Goal: Task Accomplishment & Management: Complete application form

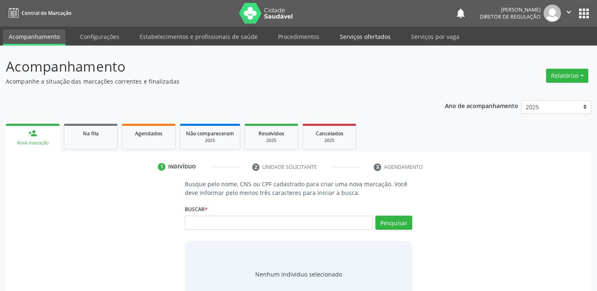
click at [369, 36] on link "Serviços ofertados" at bounding box center [365, 36] width 63 height 14
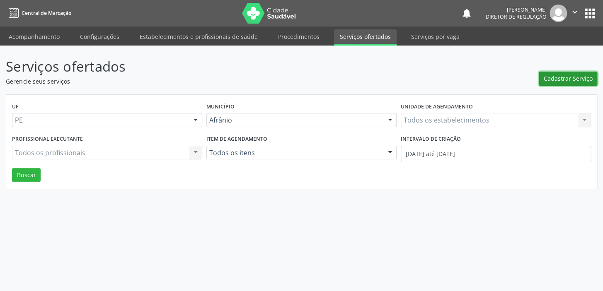
click at [572, 79] on span "Cadastrar Serviço" at bounding box center [567, 78] width 49 height 9
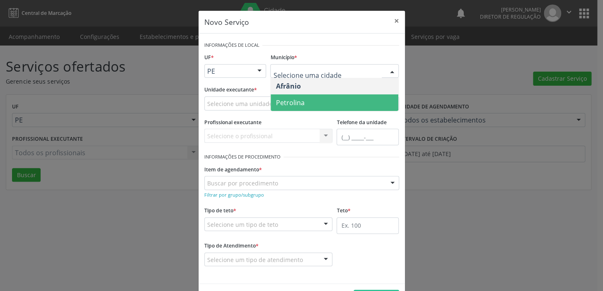
click at [308, 104] on span "Petrolina" at bounding box center [334, 102] width 128 height 17
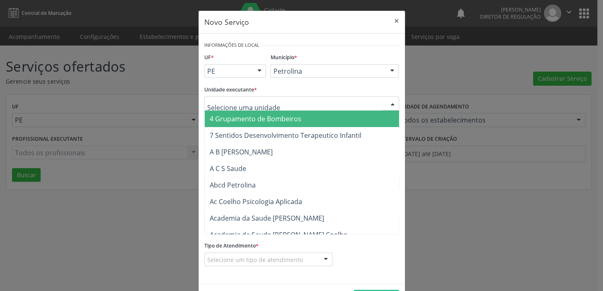
click at [292, 103] on div at bounding box center [301, 104] width 195 height 14
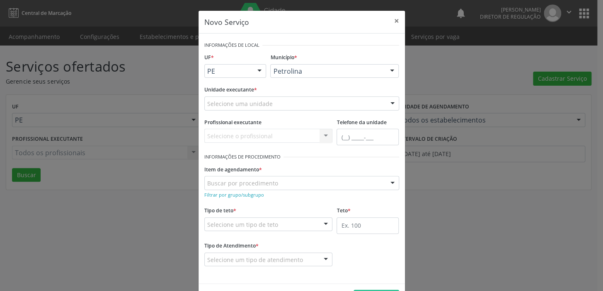
click at [455, 84] on div "Novo Serviço × Informações de Local UF * PE BA PE Nenhum resultado encontrado p…" at bounding box center [301, 145] width 603 height 291
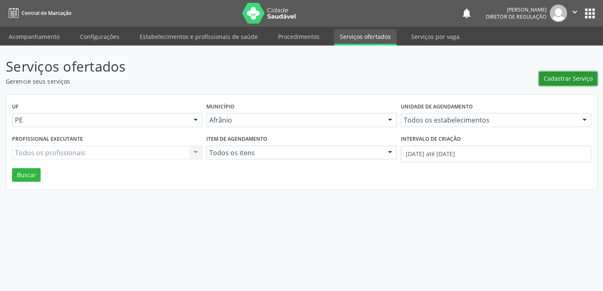
click at [562, 76] on span "Cadastrar Serviço" at bounding box center [567, 78] width 49 height 9
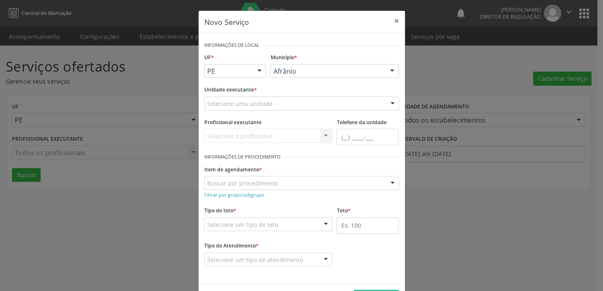
click at [296, 103] on div "Selecione uma unidade" at bounding box center [301, 104] width 195 height 14
type input "C"
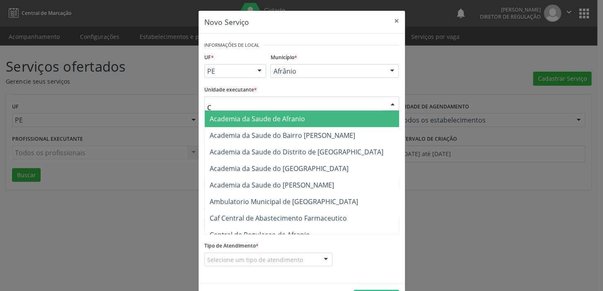
type input "CI"
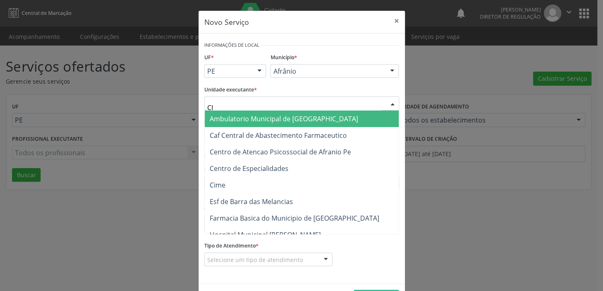
scroll to position [37, 0]
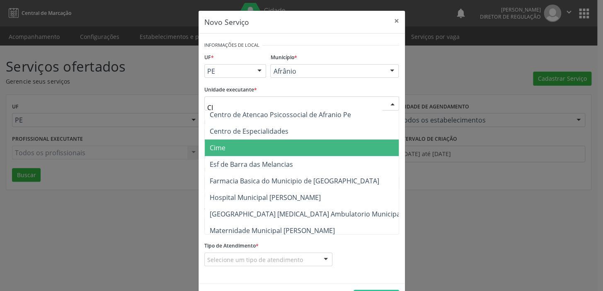
click at [220, 149] on span "Cime" at bounding box center [218, 147] width 16 height 9
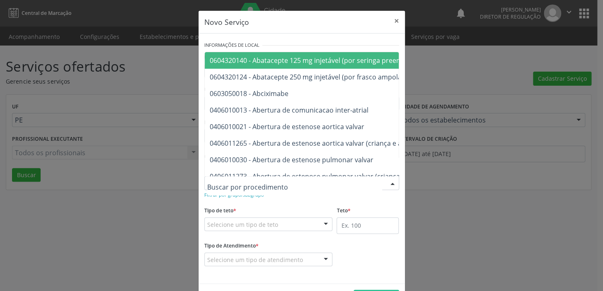
click at [278, 181] on div at bounding box center [301, 183] width 195 height 14
click at [252, 196] on small "Filtrar por grupo/subgrupo" at bounding box center [234, 195] width 60 height 6
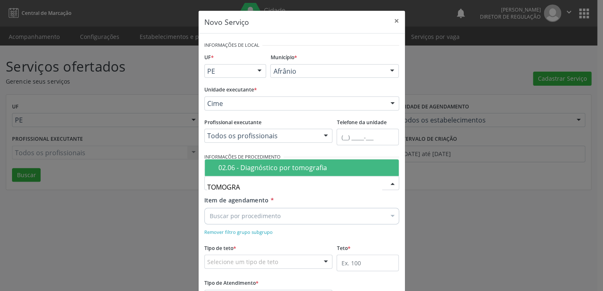
type input "TOMOGRAF"
click at [263, 170] on div "02.06 - Diagnóstico por tomografia" at bounding box center [305, 167] width 175 height 7
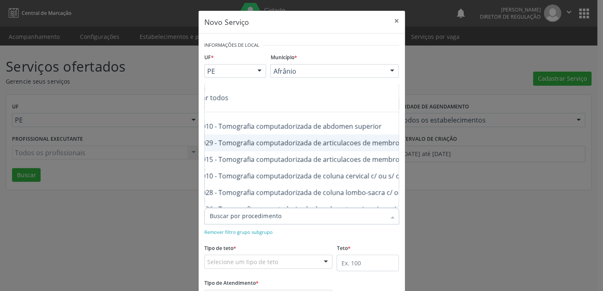
scroll to position [0, 60]
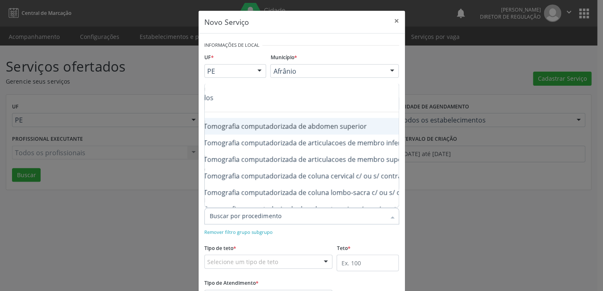
click at [332, 126] on div "0206030010 - Tomografia computadorizada de abdomen superior" at bounding box center [335, 126] width 371 height 7
checkbox superior "true"
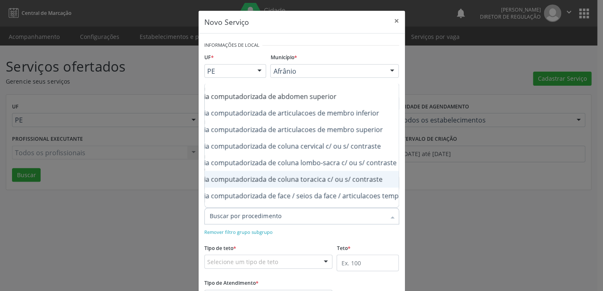
scroll to position [45, 90]
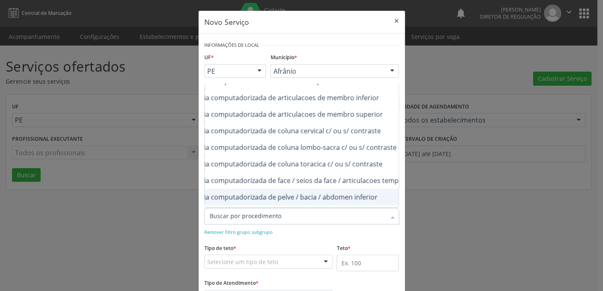
click at [372, 197] on div "0206030037 - Tomografia computadorizada de pelve / bacia / abdomen inferior" at bounding box center [304, 197] width 371 height 7
checkbox inferior "true"
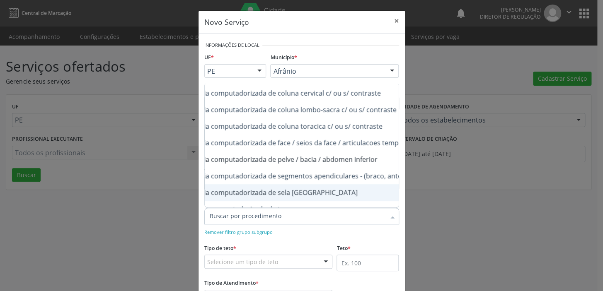
scroll to position [158, 90]
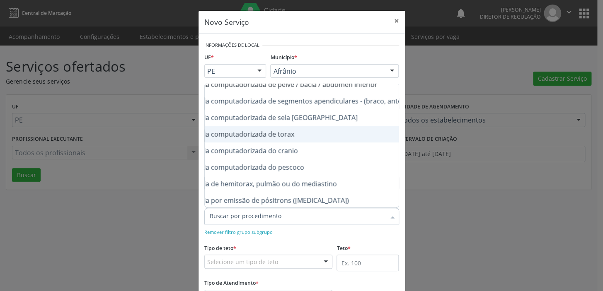
click at [291, 134] on div "0206020031 - Tomografia computadorizada de torax" at bounding box center [304, 134] width 371 height 7
checkbox torax "true"
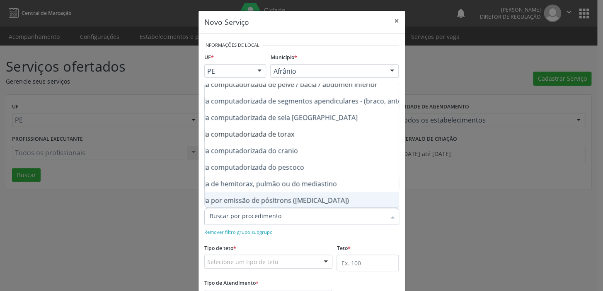
checkbox inferior "true"
checkbox superior "true"
checkbox contraste "true"
checkbox inferior "false"
checkbox torax "false"
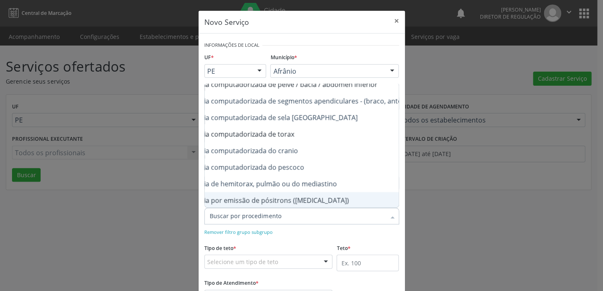
click at [280, 261] on div "Selecione um tipo de teto" at bounding box center [268, 262] width 128 height 14
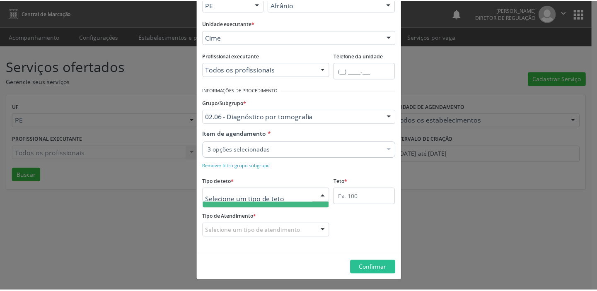
scroll to position [0, 0]
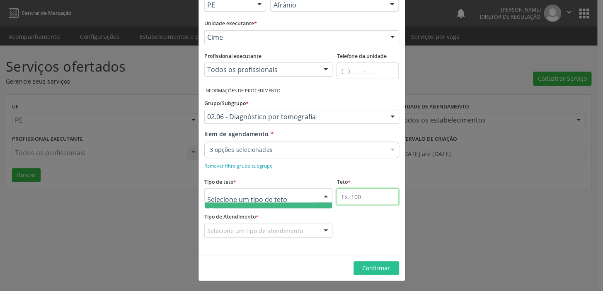
click at [361, 200] on input "text" at bounding box center [367, 196] width 62 height 17
type input "1"
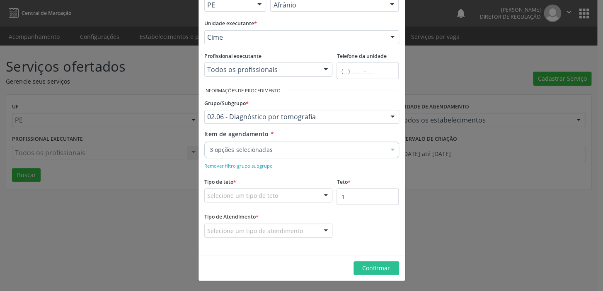
click at [282, 194] on div "Selecione um tipo de teto" at bounding box center [268, 195] width 128 height 14
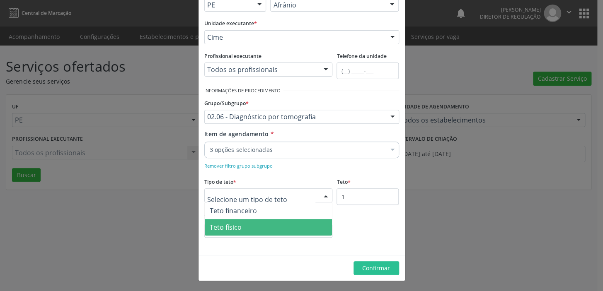
click at [262, 229] on span "Teto físico" at bounding box center [269, 227] width 128 height 17
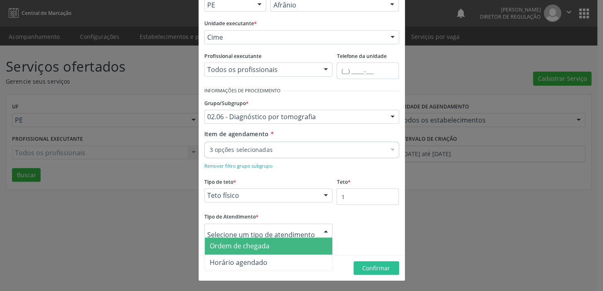
click at [286, 246] on span "Ordem de chegada" at bounding box center [269, 246] width 128 height 17
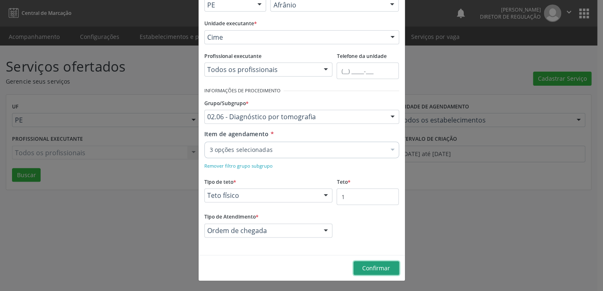
click at [369, 265] on span "Confirmar" at bounding box center [376, 268] width 28 height 8
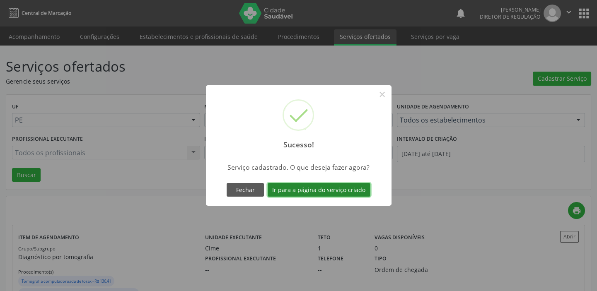
click at [350, 189] on button "Ir para a página do serviço criado" at bounding box center [319, 190] width 103 height 14
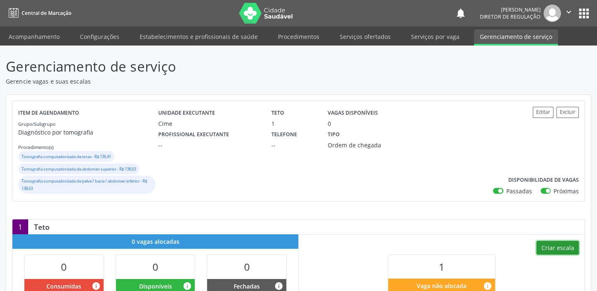
click at [563, 247] on button "Criar escala" at bounding box center [557, 248] width 42 height 14
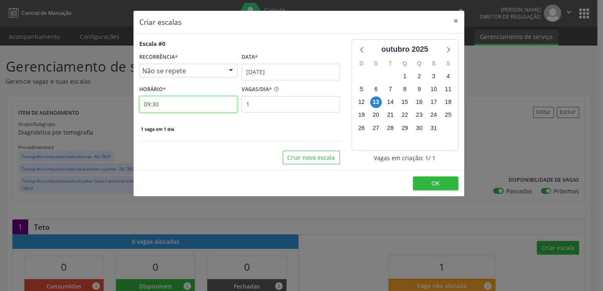
click at [186, 101] on input "09:30" at bounding box center [188, 104] width 98 height 17
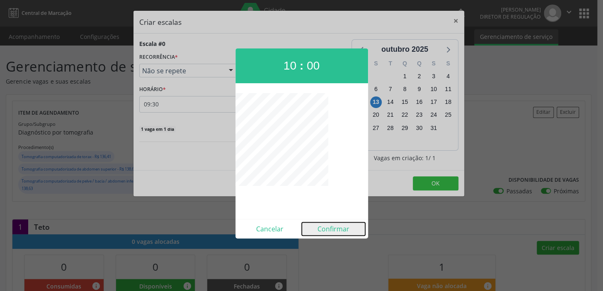
click at [345, 227] on button "Confirmar" at bounding box center [333, 228] width 63 height 13
type input "10:00"
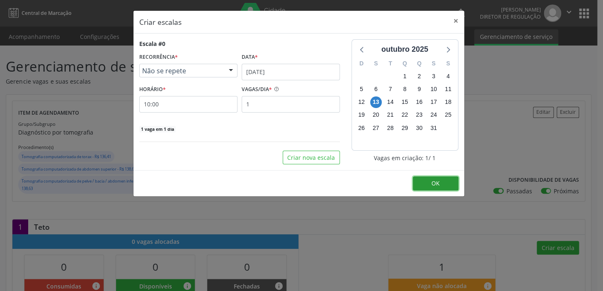
click at [444, 183] on button "OK" at bounding box center [436, 183] width 46 height 14
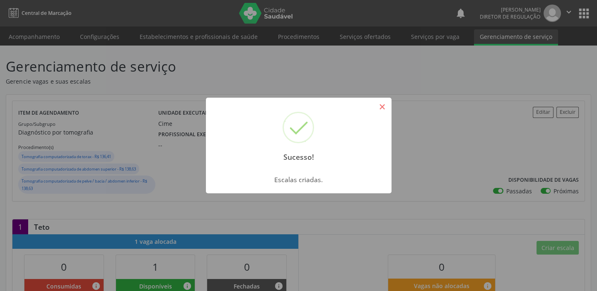
click at [384, 102] on button "×" at bounding box center [382, 107] width 14 height 14
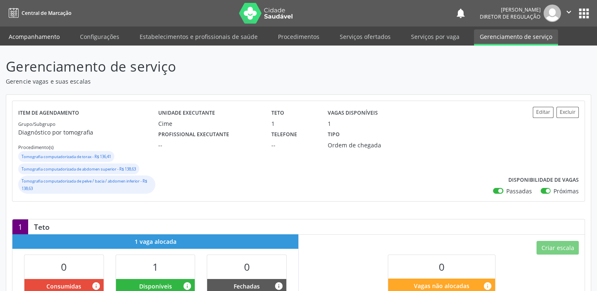
click at [48, 34] on link "Acompanhamento" at bounding box center [34, 36] width 63 height 14
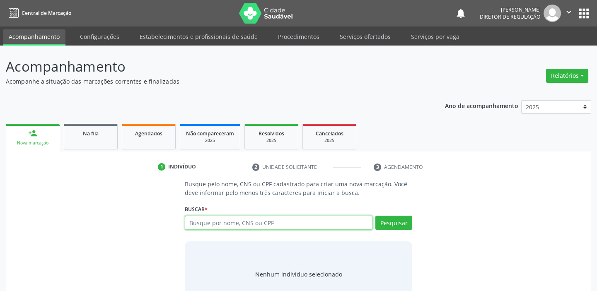
click at [202, 222] on input "text" at bounding box center [279, 223] width 188 height 14
type input "PEDRO C"
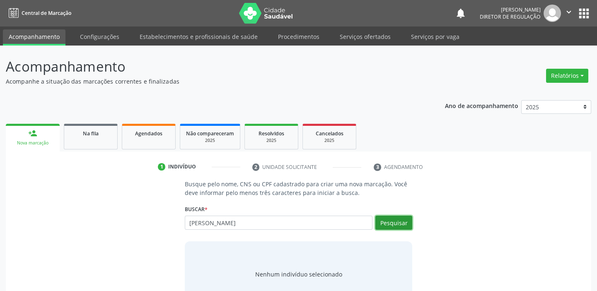
click at [401, 222] on button "Pesquisar" at bounding box center [393, 223] width 37 height 14
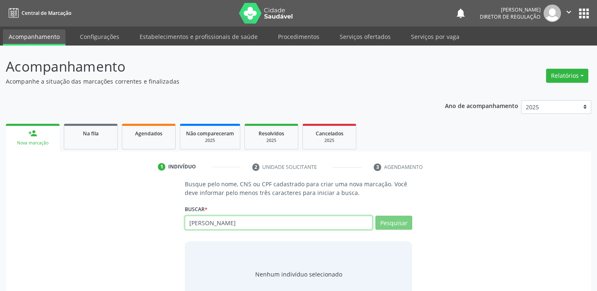
drag, startPoint x: 214, startPoint y: 222, endPoint x: 176, endPoint y: 220, distance: 38.6
click at [176, 220] on div "Busque pelo nome, CNS ou CPF cadastrado para criar uma nova marcação. Você deve…" at bounding box center [299, 244] width 574 height 128
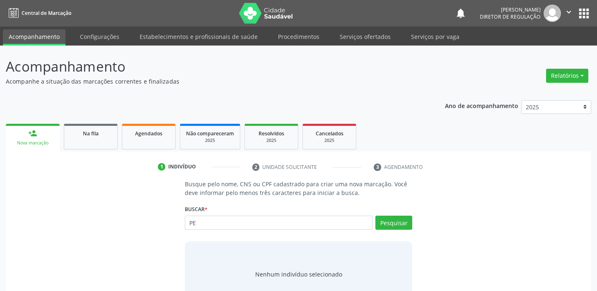
type input "P"
type input "39220273420"
click at [400, 220] on button "Pesquisar" at bounding box center [393, 223] width 37 height 14
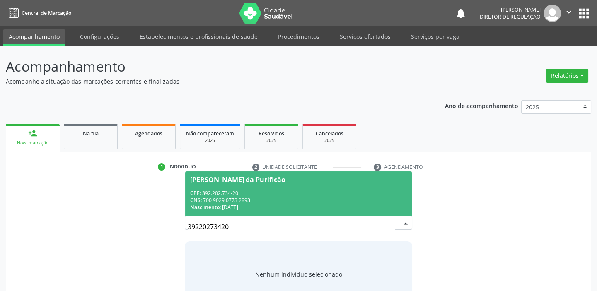
click at [254, 207] on div "Nascimento: 01/02/1962" at bounding box center [298, 207] width 217 height 7
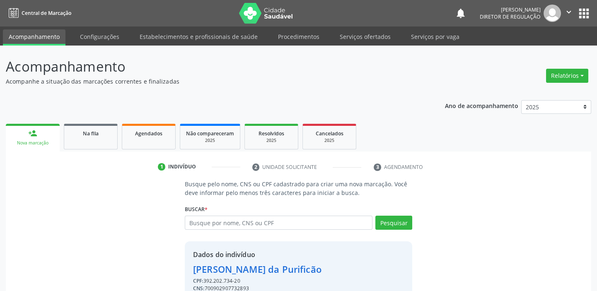
scroll to position [41, 0]
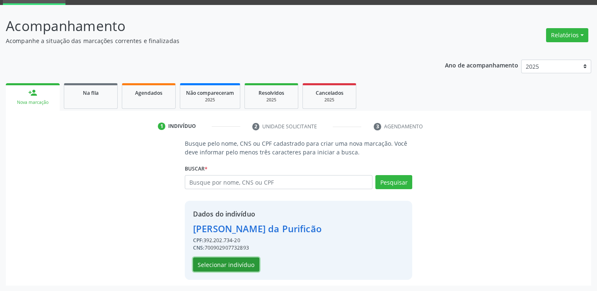
click at [242, 263] on button "Selecionar indivíduo" at bounding box center [226, 265] width 66 height 14
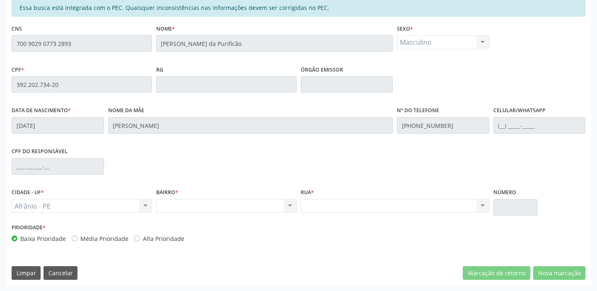
scroll to position [106, 0]
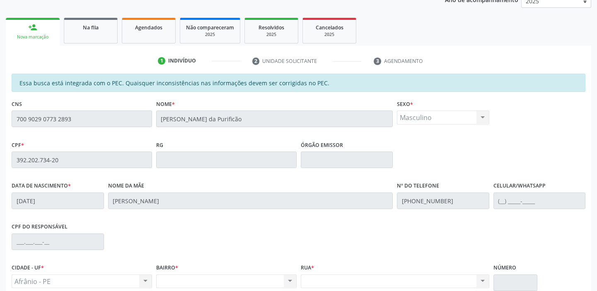
click at [0, 135] on div "Acompanhamento Acompanhe a situação das marcações correntes e finalizadas Relat…" at bounding box center [298, 153] width 597 height 427
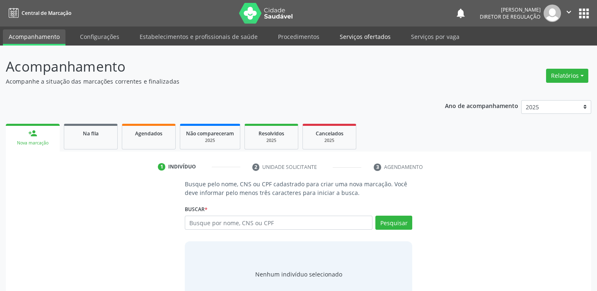
click at [374, 36] on link "Serviços ofertados" at bounding box center [365, 36] width 63 height 14
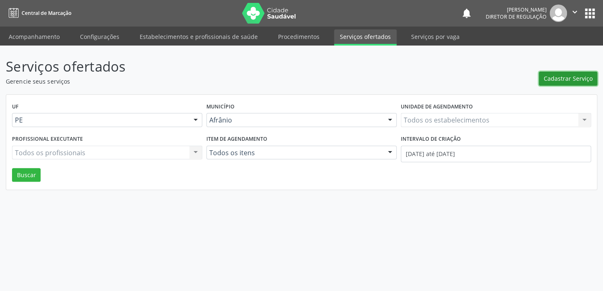
click at [574, 80] on span "Cadastrar Serviço" at bounding box center [567, 78] width 49 height 9
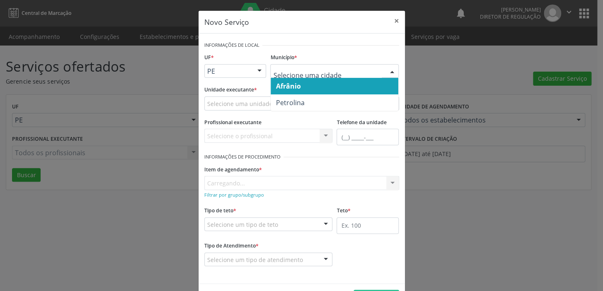
click at [332, 99] on span "Petrolina" at bounding box center [334, 102] width 128 height 17
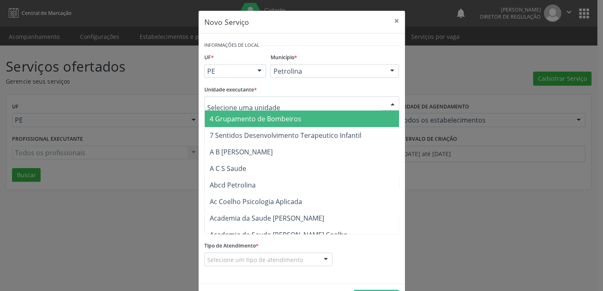
click at [285, 101] on div at bounding box center [301, 104] width 195 height 14
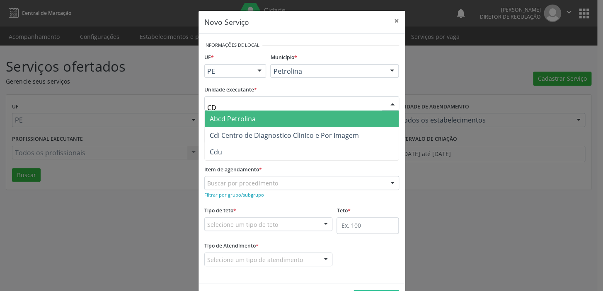
type input "CDI"
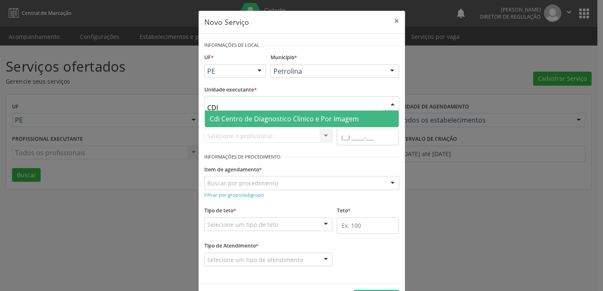
click at [305, 118] on span "Cdi Centro de Diagnostico Clinico e Por Imagem" at bounding box center [284, 118] width 149 height 9
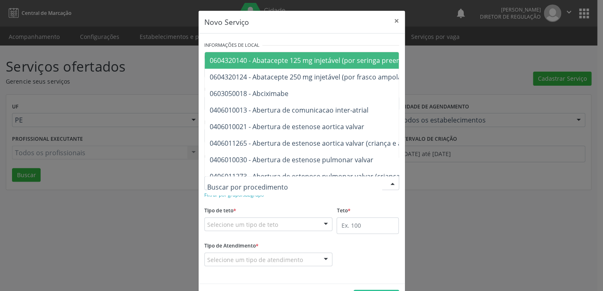
click at [289, 181] on div at bounding box center [301, 183] width 195 height 14
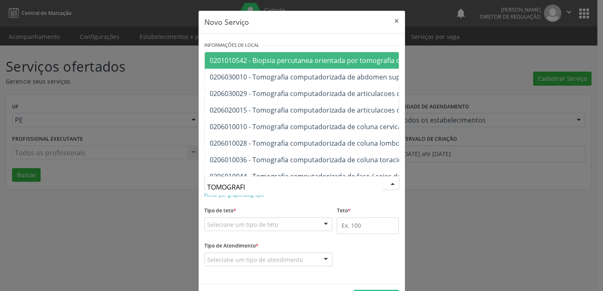
type input "TOMOGRAFIA"
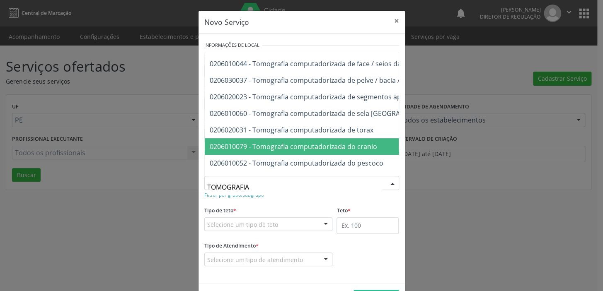
scroll to position [147, 0]
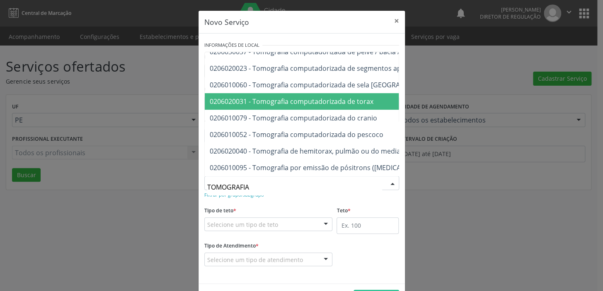
click at [355, 97] on span "0206020031 - Tomografia computadorizada de torax" at bounding box center [292, 101] width 164 height 9
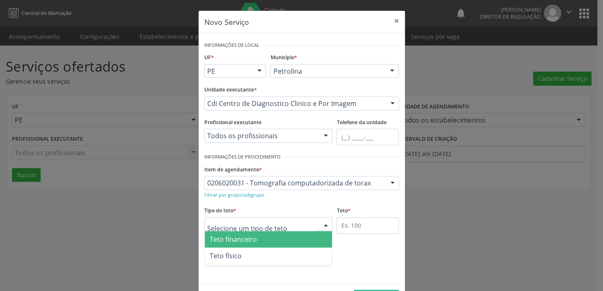
click at [278, 222] on div at bounding box center [268, 224] width 128 height 14
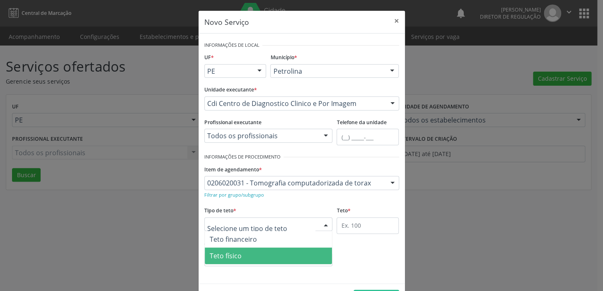
click at [264, 255] on span "Teto físico" at bounding box center [269, 256] width 128 height 17
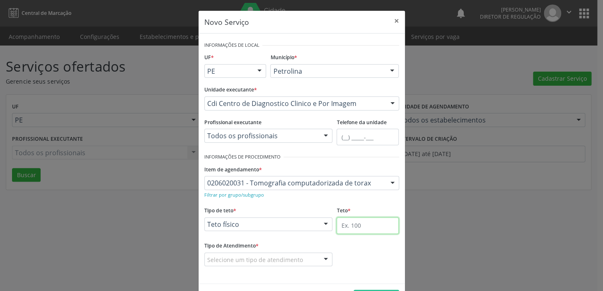
click at [371, 228] on input "text" at bounding box center [367, 225] width 62 height 17
type input "1"
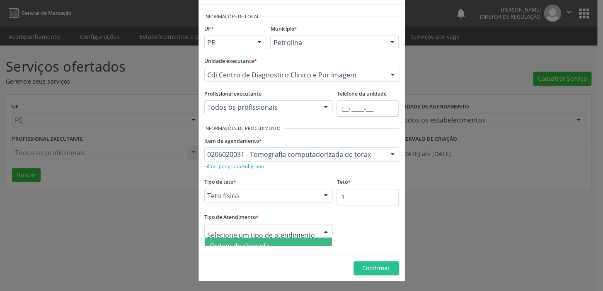
scroll to position [0, 0]
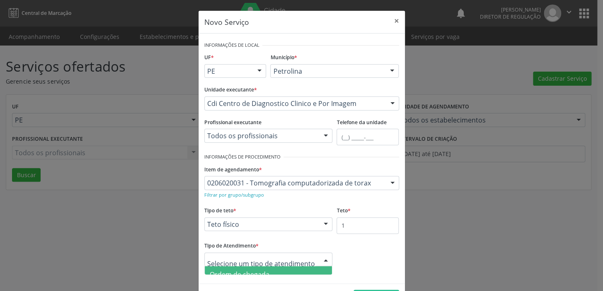
click at [285, 270] on span "Ordem de chegada" at bounding box center [269, 274] width 128 height 17
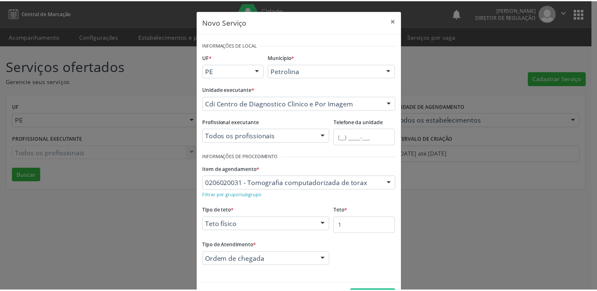
scroll to position [29, 0]
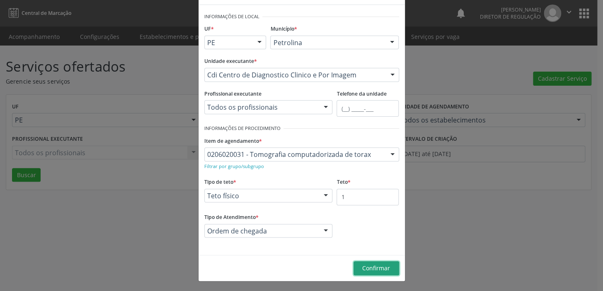
click at [370, 265] on span "Confirmar" at bounding box center [376, 268] width 28 height 8
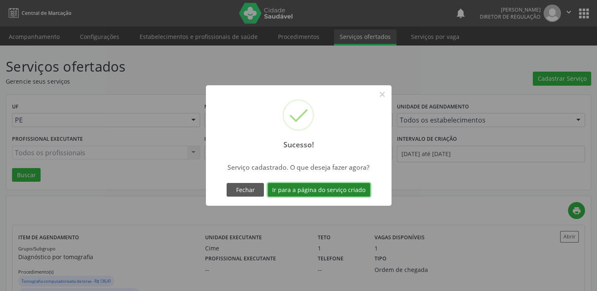
click at [348, 188] on button "Ir para a página do serviço criado" at bounding box center [319, 190] width 103 height 14
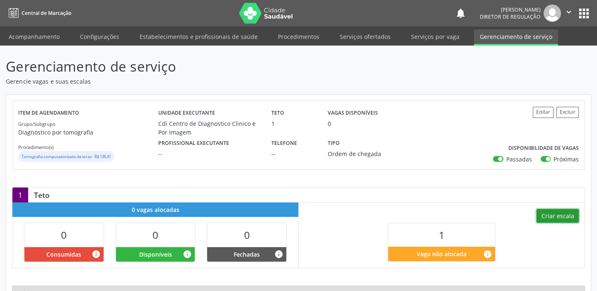
click at [560, 217] on button "Criar escala" at bounding box center [557, 216] width 42 height 14
select select "9"
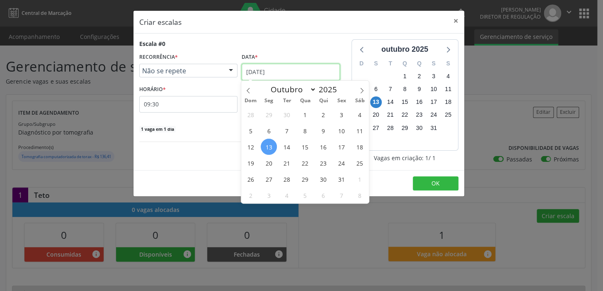
click at [302, 68] on input "[DATE]" at bounding box center [290, 72] width 98 height 17
click at [285, 147] on span "14" at bounding box center [287, 147] width 16 height 16
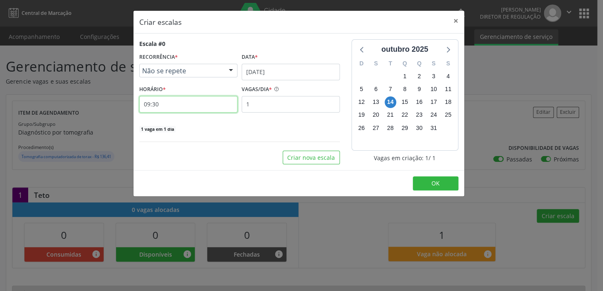
click at [189, 101] on input "09:30" at bounding box center [188, 104] width 98 height 17
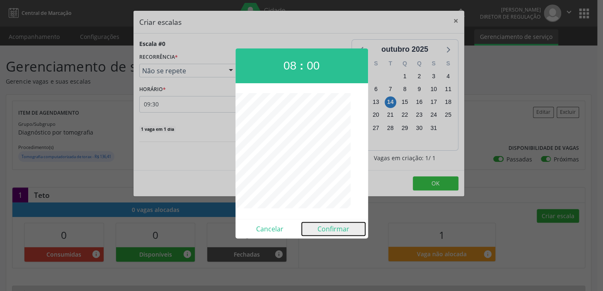
click at [338, 228] on button "Confirmar" at bounding box center [333, 228] width 63 height 13
type input "08:00"
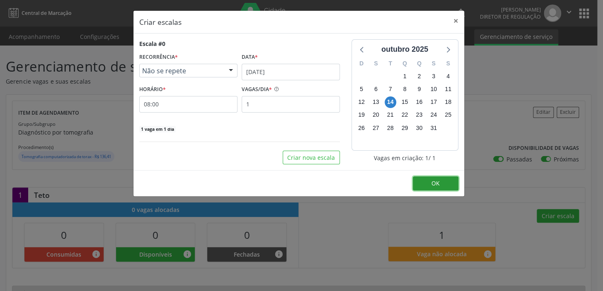
click at [433, 183] on span "OK" at bounding box center [435, 183] width 8 height 8
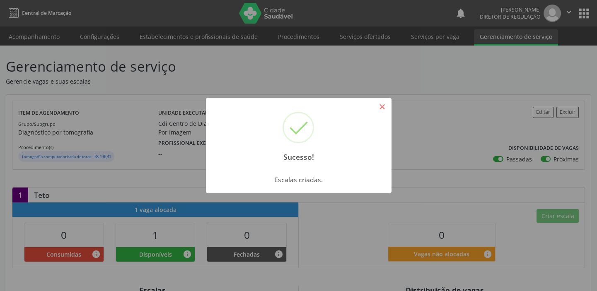
click at [389, 106] on button "×" at bounding box center [382, 107] width 14 height 14
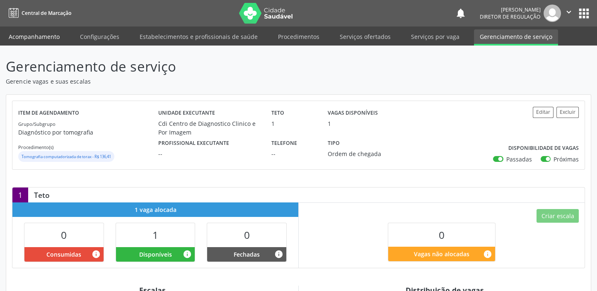
click at [53, 37] on link "Acompanhamento" at bounding box center [34, 36] width 63 height 14
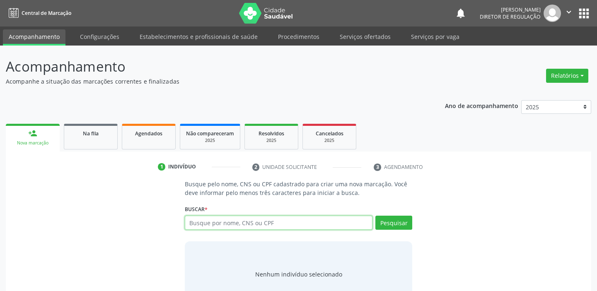
paste input "700 9029 0773 2893"
type input "700 9029 0773 2893"
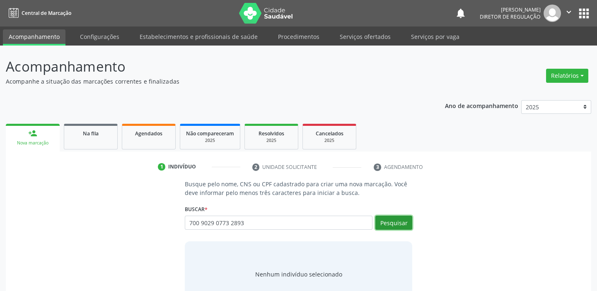
click at [393, 222] on button "Pesquisar" at bounding box center [393, 223] width 37 height 14
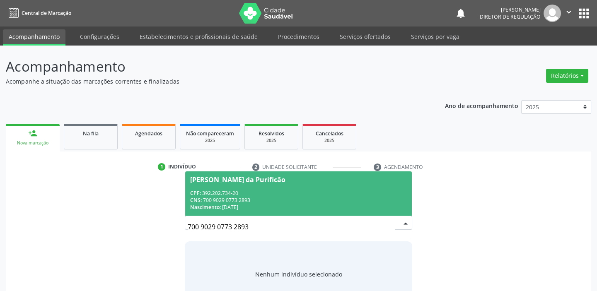
click at [226, 197] on div "CNS: 700 9029 0773 2893" at bounding box center [298, 200] width 217 height 7
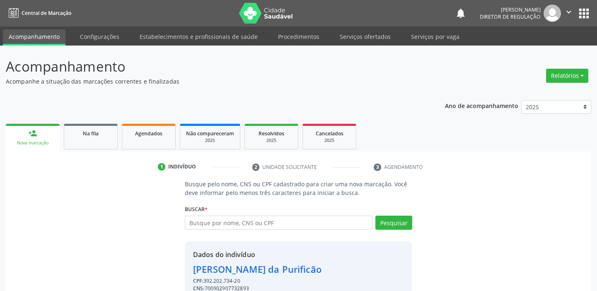
scroll to position [41, 0]
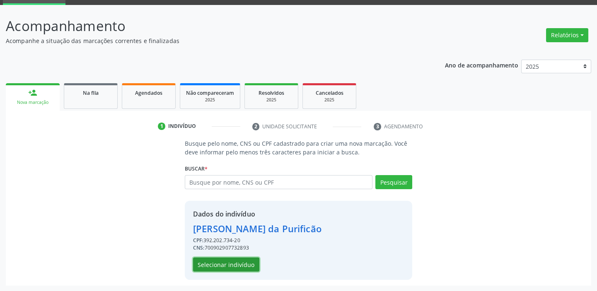
click at [238, 263] on button "Selecionar indivíduo" at bounding box center [226, 265] width 66 height 14
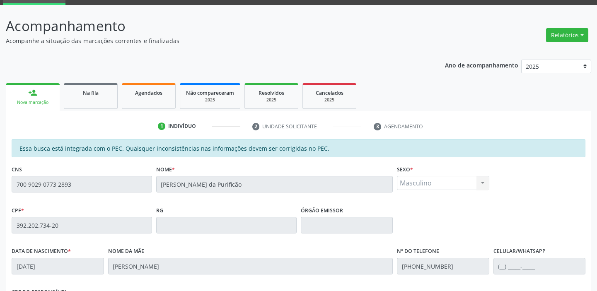
scroll to position [181, 0]
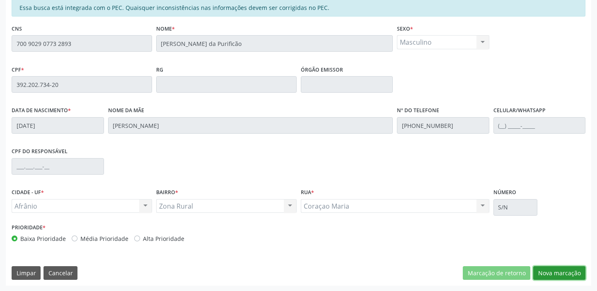
click at [569, 271] on button "Nova marcação" at bounding box center [559, 273] width 52 height 14
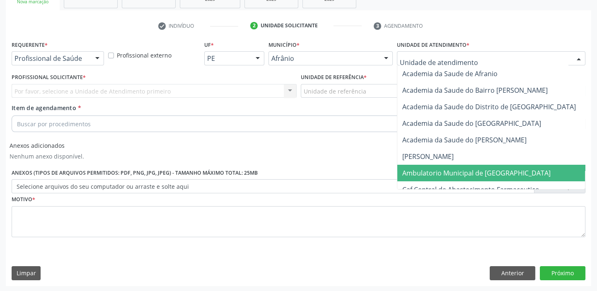
click at [443, 171] on span "Ambulatorio Municipal de [GEOGRAPHIC_DATA]" at bounding box center [476, 173] width 148 height 9
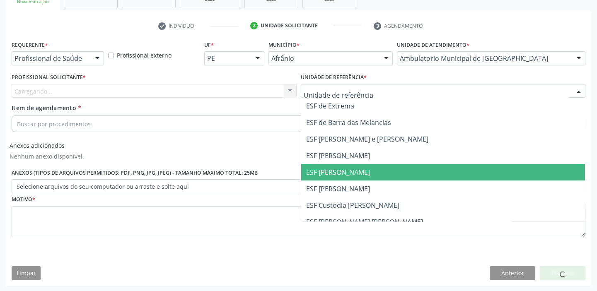
click at [335, 173] on span "ESF [PERSON_NAME]" at bounding box center [338, 172] width 64 height 9
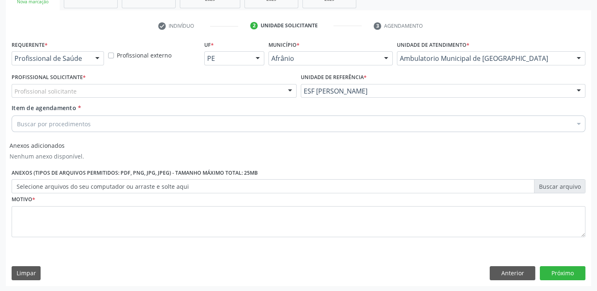
click at [232, 89] on div "Profissional solicitante" at bounding box center [154, 91] width 285 height 14
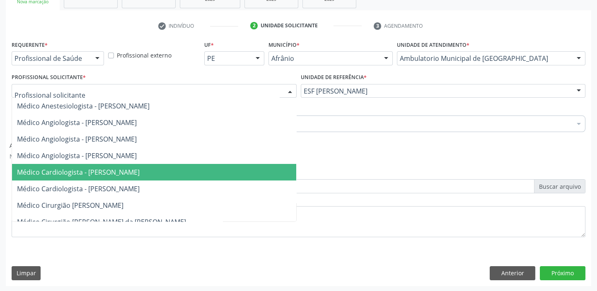
click at [224, 171] on span "Médico Cardiologista - [PERSON_NAME]" at bounding box center [154, 172] width 284 height 17
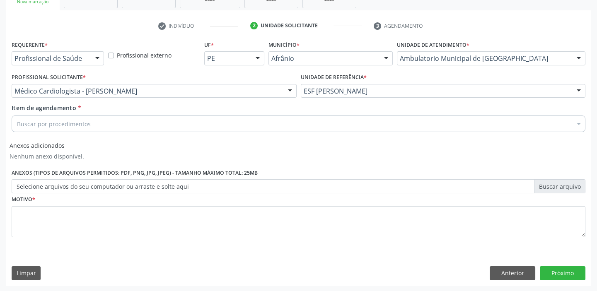
click at [177, 119] on div "Buscar por procedimentos" at bounding box center [299, 124] width 574 height 17
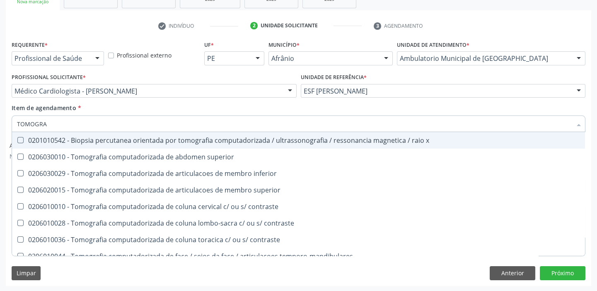
type input "TOMOGRAF"
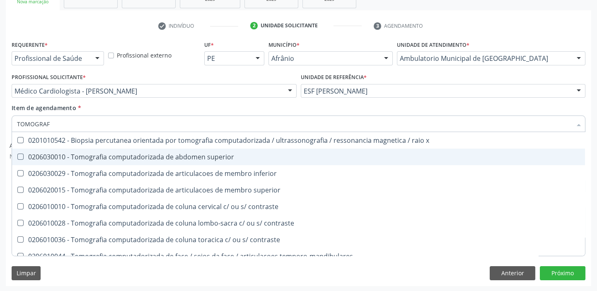
click at [183, 155] on div "0206030010 - Tomografia computadorizada de abdomen superior" at bounding box center [298, 157] width 563 height 7
checkbox superior "true"
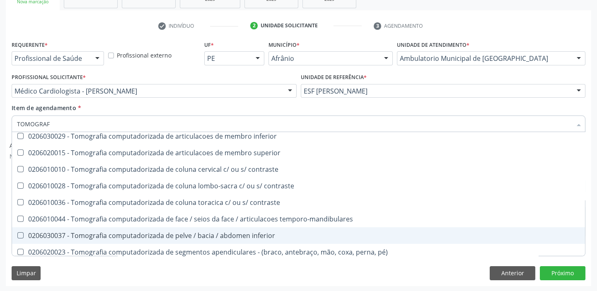
click at [188, 232] on div "0206030037 - Tomografia computadorizada de pelve / bacia / abdomen inferior" at bounding box center [298, 235] width 563 height 7
checkbox inferior "true"
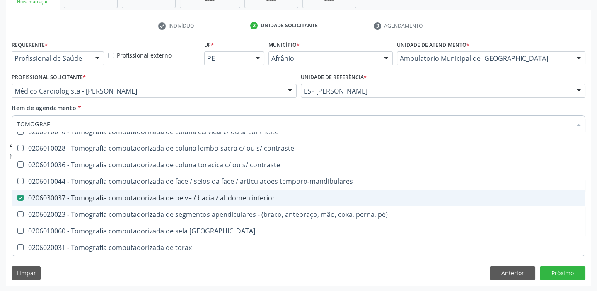
scroll to position [113, 0]
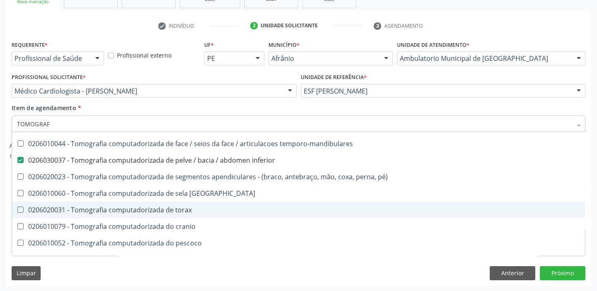
click at [187, 211] on div "0206020031 - Tomografia computadorizada de torax" at bounding box center [298, 210] width 563 height 7
checkbox torax "true"
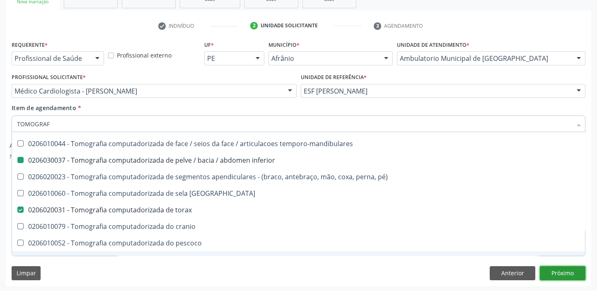
click at [564, 272] on button "Próximo" at bounding box center [563, 273] width 46 height 14
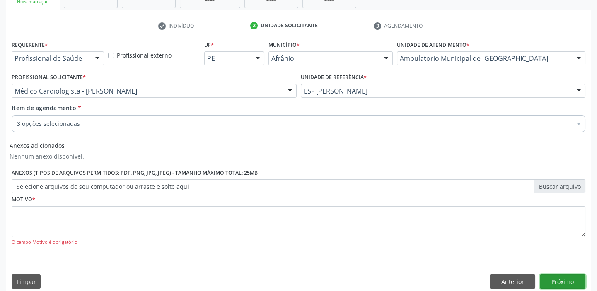
scroll to position [0, 0]
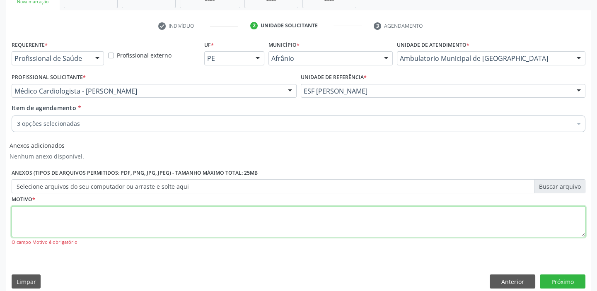
click at [100, 216] on textarea at bounding box center [299, 221] width 574 height 31
type textarea "*"
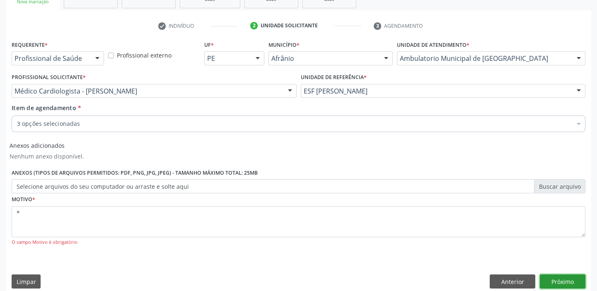
click at [562, 279] on button "Próximo" at bounding box center [563, 282] width 46 height 14
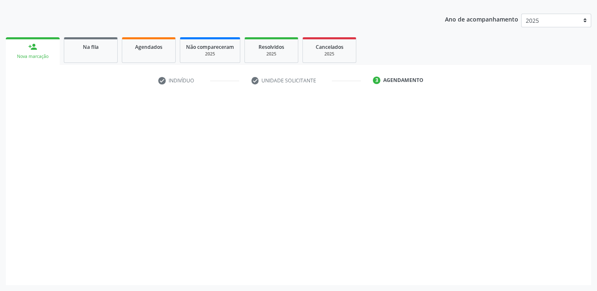
scroll to position [86, 0]
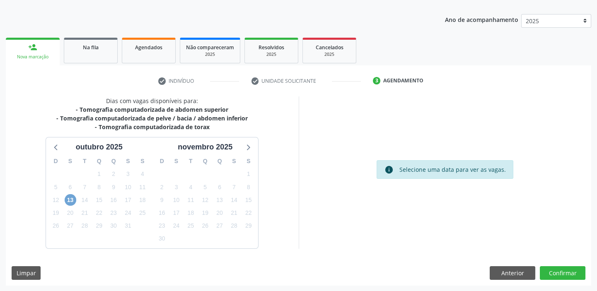
click at [70, 200] on span "13" at bounding box center [71, 200] width 12 height 12
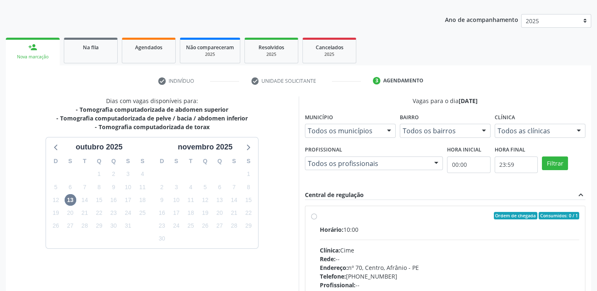
click at [320, 220] on label "Ordem de chegada Consumidos: 0 / 1 Horário: 10:00 Clínica: Cime Rede: -- Endere…" at bounding box center [450, 275] width 260 height 127
click at [317, 220] on input "Ordem de chegada Consumidos: 0 / 1 Horário: 10:00 Clínica: Cime Rede: -- Endere…" at bounding box center [314, 215] width 6 height 7
radio input "true"
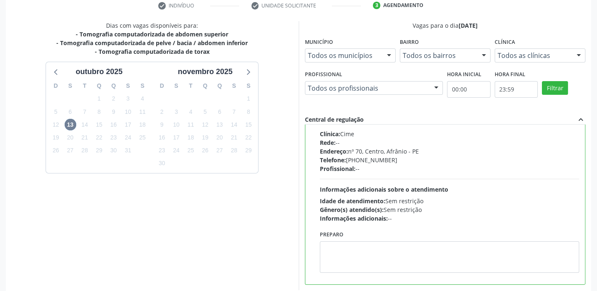
scroll to position [203, 0]
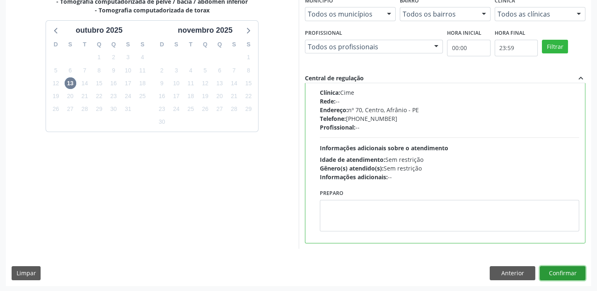
click at [571, 273] on button "Confirmar" at bounding box center [563, 273] width 46 height 14
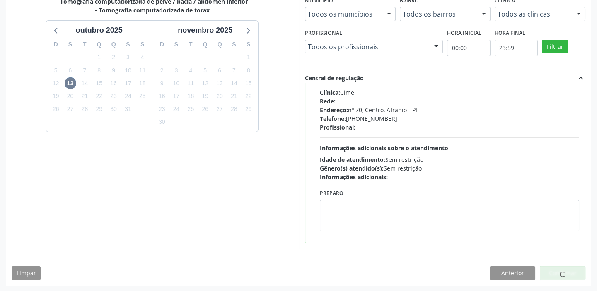
scroll to position [0, 0]
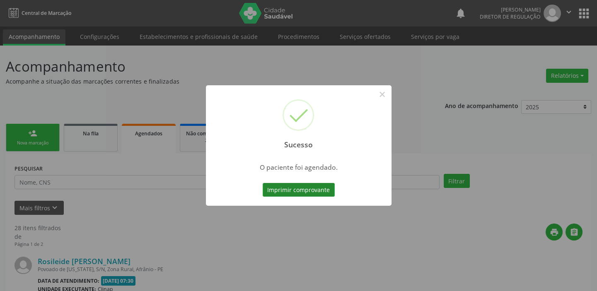
click at [316, 188] on button "Imprimir comprovante" at bounding box center [299, 190] width 72 height 14
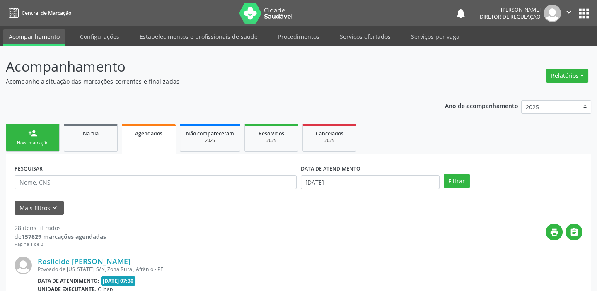
click at [41, 145] on div "Nova marcação" at bounding box center [32, 143] width 41 height 6
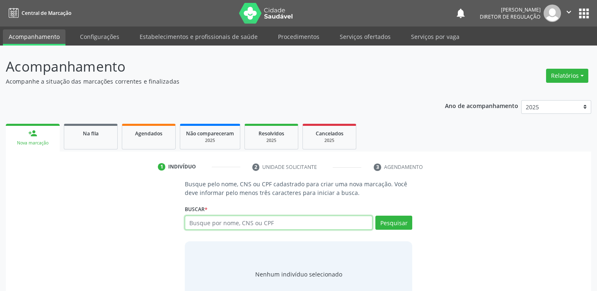
click at [205, 222] on input "text" at bounding box center [279, 223] width 188 height 14
type input "70538490403"
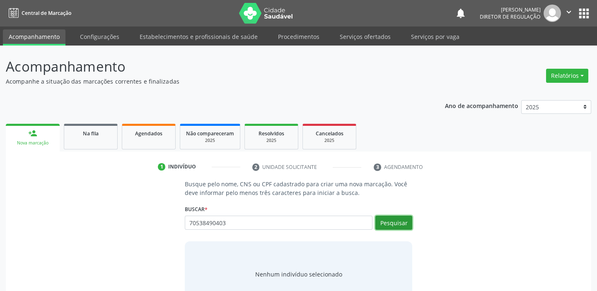
click at [398, 223] on button "Pesquisar" at bounding box center [393, 223] width 37 height 14
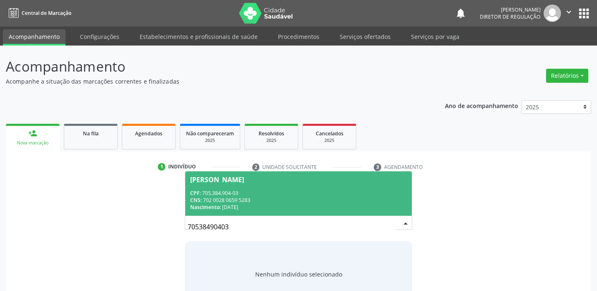
click at [230, 191] on div "CPF: 705.384.904-03" at bounding box center [298, 193] width 217 height 7
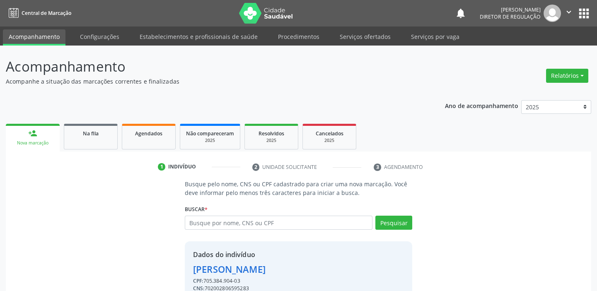
scroll to position [41, 0]
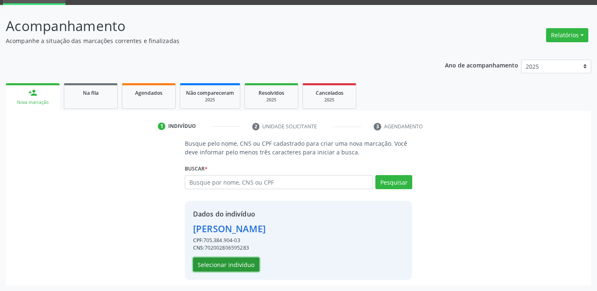
click at [242, 262] on button "Selecionar indivíduo" at bounding box center [226, 265] width 66 height 14
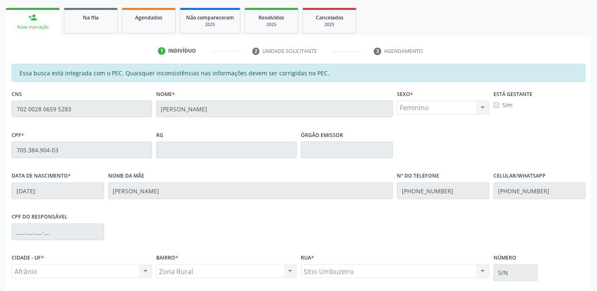
scroll to position [181, 0]
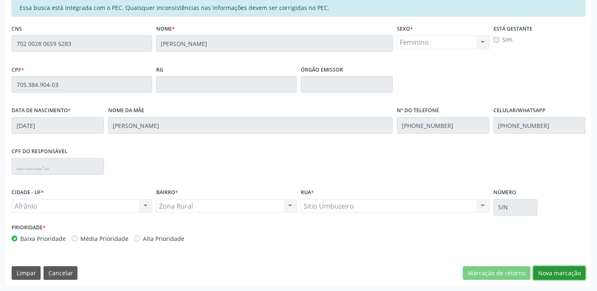
click at [561, 272] on button "Nova marcação" at bounding box center [559, 273] width 52 height 14
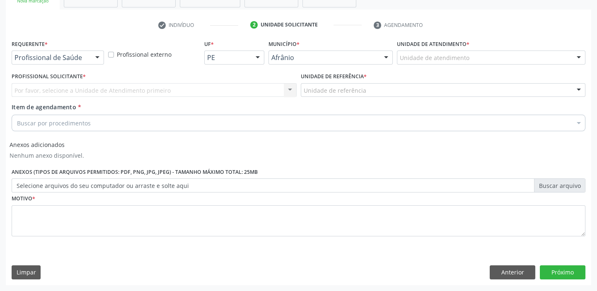
scroll to position [141, 0]
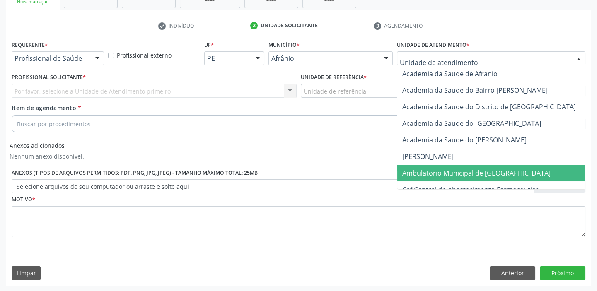
click at [471, 174] on span "Ambulatorio Municipal de [GEOGRAPHIC_DATA]" at bounding box center [476, 173] width 148 height 9
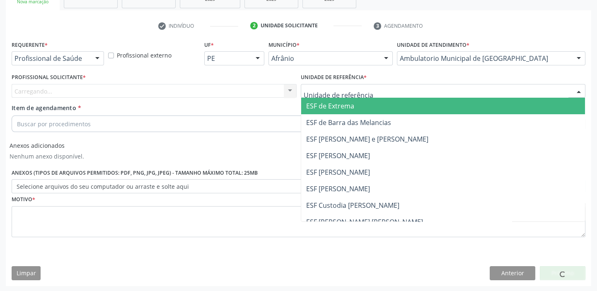
click at [384, 89] on div at bounding box center [443, 91] width 285 height 14
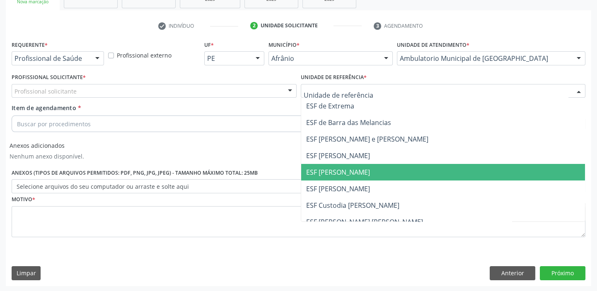
click at [381, 170] on span "ESF [PERSON_NAME]" at bounding box center [443, 172] width 284 height 17
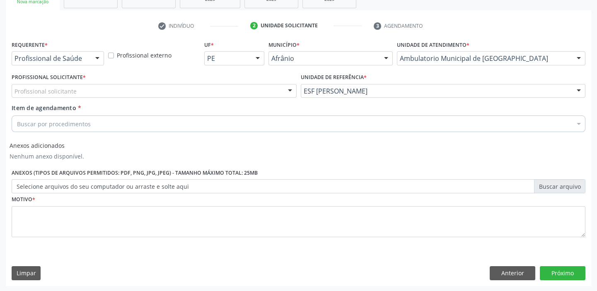
click at [265, 84] on div "Profissional solicitante" at bounding box center [154, 91] width 285 height 14
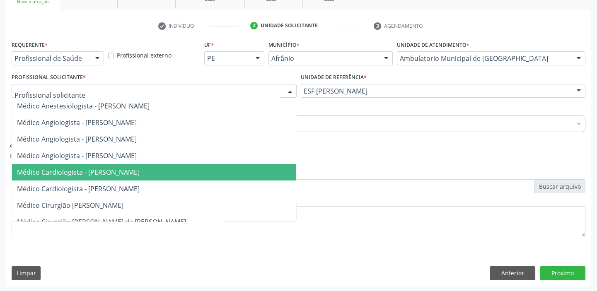
click at [253, 167] on span "Médico Cardiologista - [PERSON_NAME]" at bounding box center [154, 172] width 284 height 17
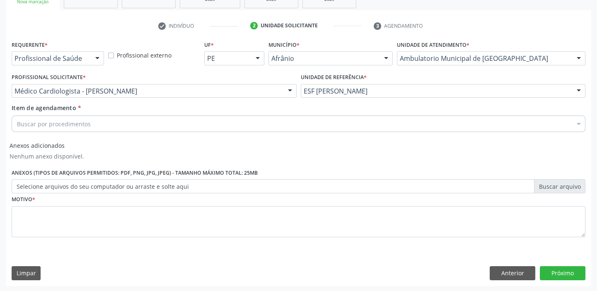
click at [193, 123] on div "Buscar por procedimentos" at bounding box center [299, 124] width 574 height 17
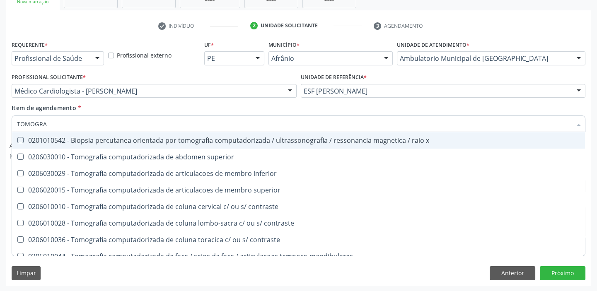
type input "TOMOGRAF"
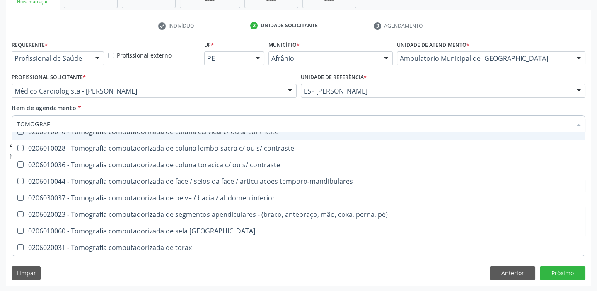
scroll to position [113, 0]
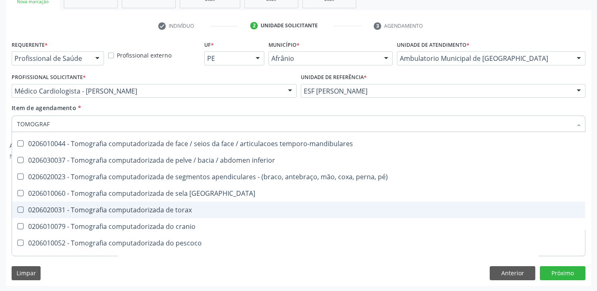
click at [183, 210] on div "0206020031 - Tomografia computadorizada de torax" at bounding box center [298, 210] width 563 height 7
checkbox torax "true"
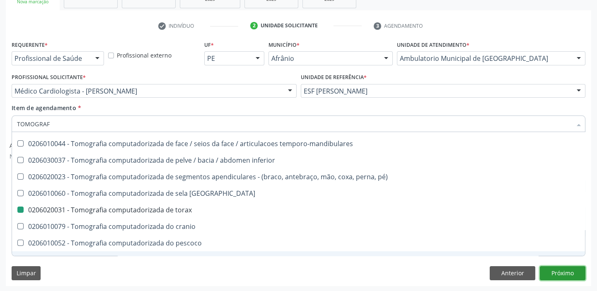
click at [563, 272] on button "Próximo" at bounding box center [563, 273] width 46 height 14
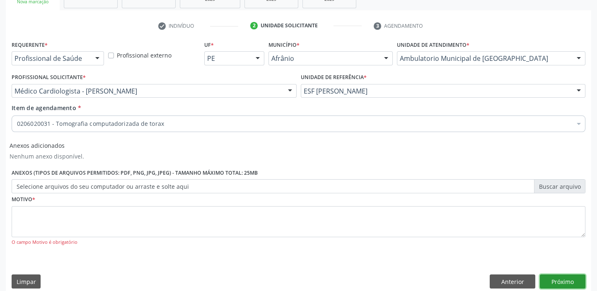
scroll to position [0, 0]
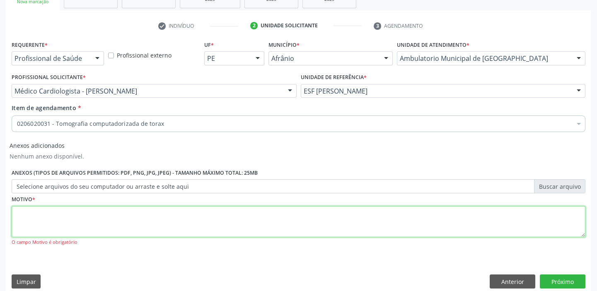
click at [175, 210] on textarea at bounding box center [299, 221] width 574 height 31
type textarea "*"
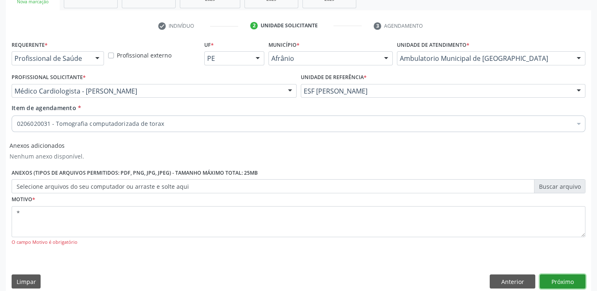
click at [556, 282] on button "Próximo" at bounding box center [563, 282] width 46 height 14
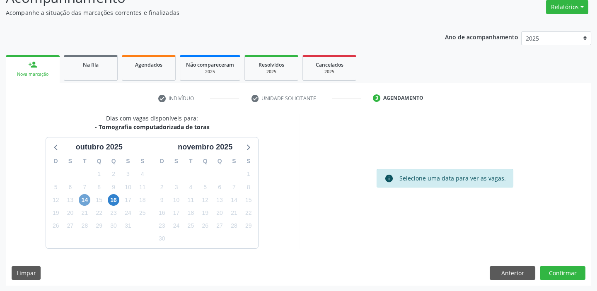
click at [83, 200] on span "14" at bounding box center [85, 200] width 12 height 12
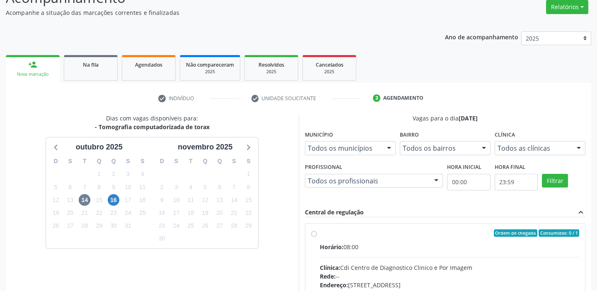
click at [321, 232] on div "Ordem de chegada Consumidos: 0 / 1" at bounding box center [450, 232] width 260 height 7
click at [317, 232] on input "Ordem de chegada Consumidos: 0 / 1 Horário: 08:00 Clínica: Cdi Centro de Diagno…" at bounding box center [314, 232] width 6 height 7
radio input "true"
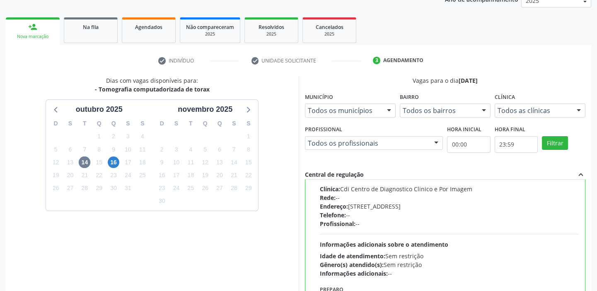
scroll to position [203, 0]
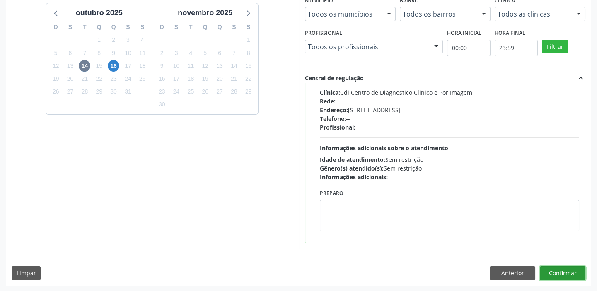
click at [553, 275] on button "Confirmar" at bounding box center [563, 273] width 46 height 14
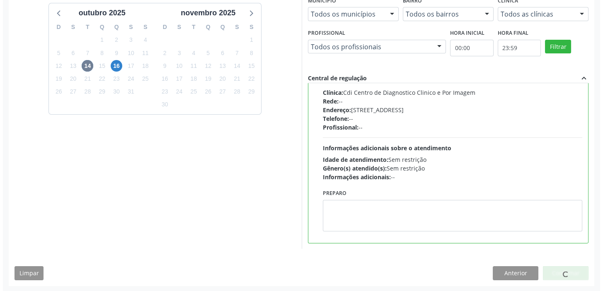
scroll to position [0, 0]
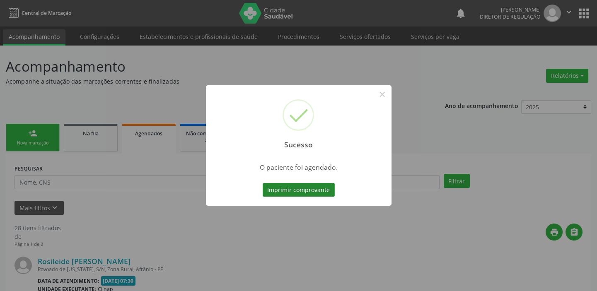
click at [321, 188] on button "Imprimir comprovante" at bounding box center [299, 190] width 72 height 14
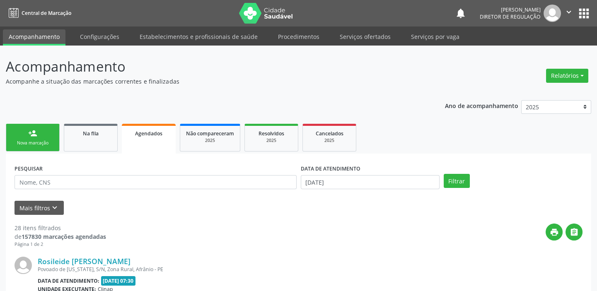
click at [48, 141] on div "Nova marcação" at bounding box center [32, 143] width 41 height 6
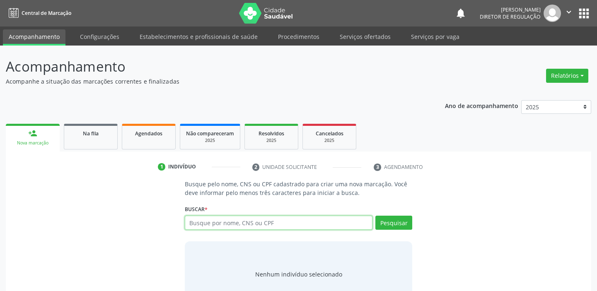
click at [206, 224] on input "text" at bounding box center [279, 223] width 188 height 14
type input "M"
click at [376, 36] on link "Serviços ofertados" at bounding box center [365, 36] width 63 height 14
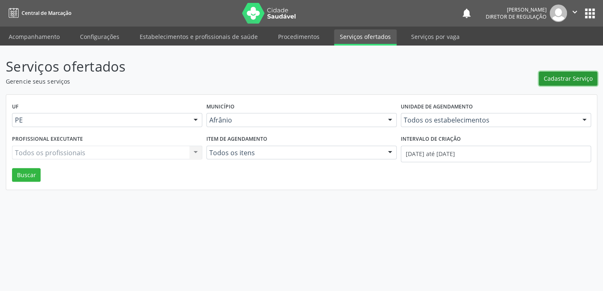
click at [559, 79] on span "Cadastrar Serviço" at bounding box center [567, 78] width 49 height 9
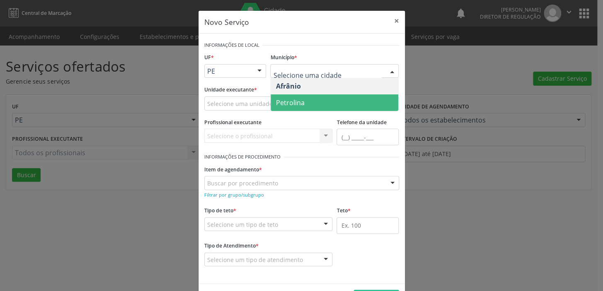
click at [302, 104] on span "Petrolina" at bounding box center [334, 102] width 128 height 17
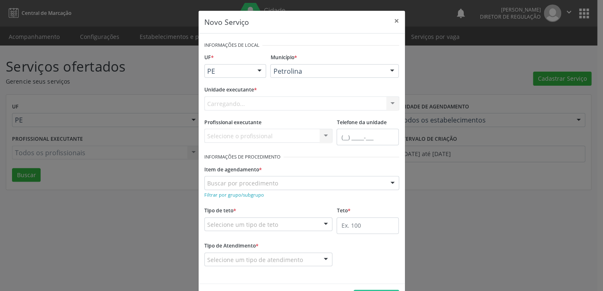
click at [261, 103] on div "Carregando... Academia da Saude de Afranio Academia da Saude do Bairro [PERSON_…" at bounding box center [301, 104] width 195 height 14
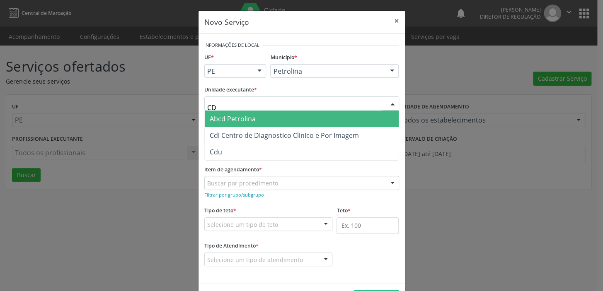
type input "CDI"
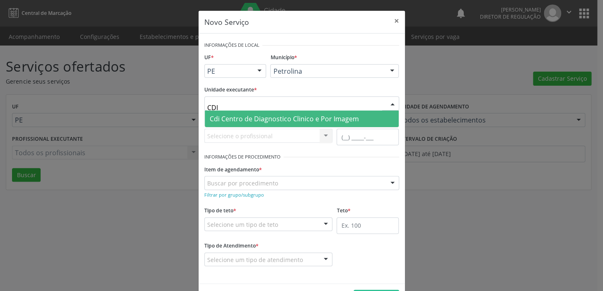
click at [269, 119] on span "Cdi Centro de Diagnostico Clinico e Por Imagem" at bounding box center [284, 118] width 149 height 9
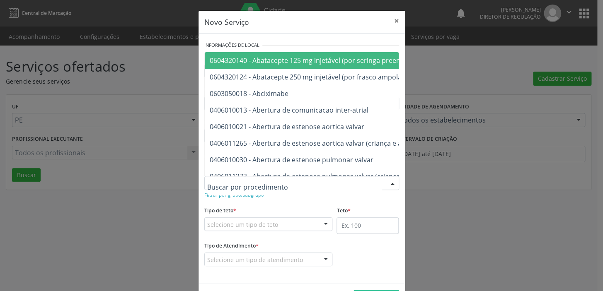
click at [276, 182] on div at bounding box center [301, 183] width 195 height 14
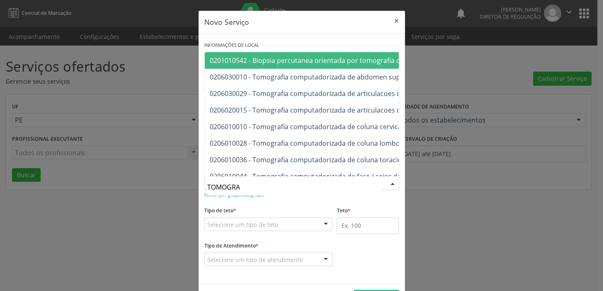
type input "TOMOGRAF"
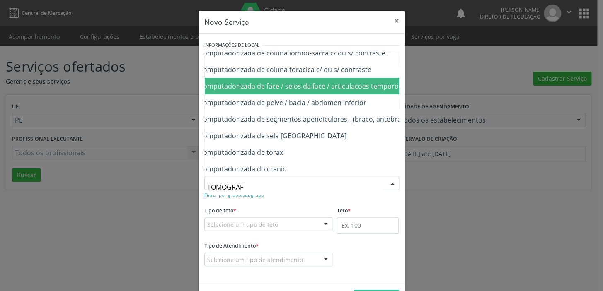
scroll to position [105, 90]
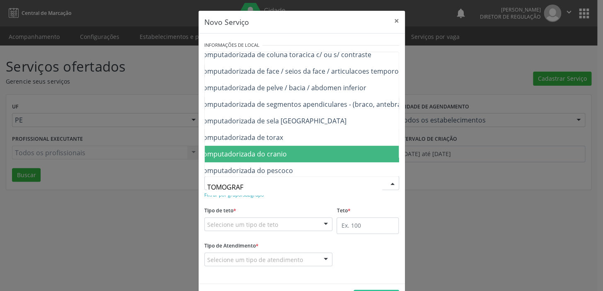
click at [322, 152] on span "0206010079 - Tomografia computadorizada do cranio" at bounding box center [319, 154] width 411 height 17
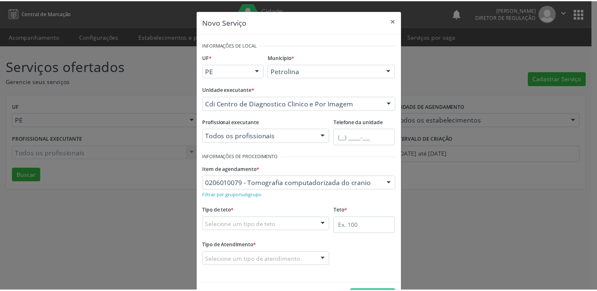
scroll to position [29, 0]
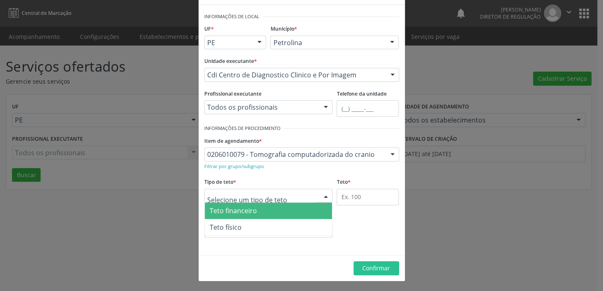
click at [289, 194] on div at bounding box center [268, 196] width 128 height 14
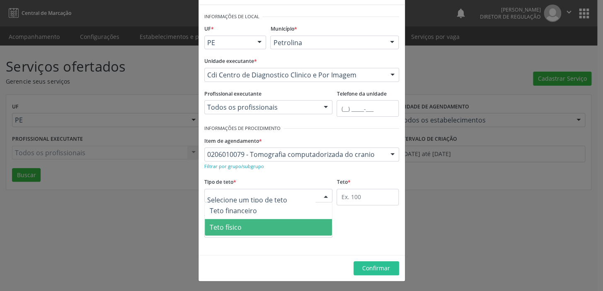
click at [271, 227] on span "Teto físico" at bounding box center [269, 227] width 128 height 17
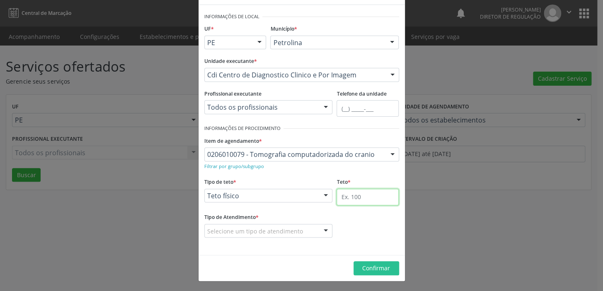
click at [370, 198] on input "text" at bounding box center [367, 197] width 62 height 17
type input "1"
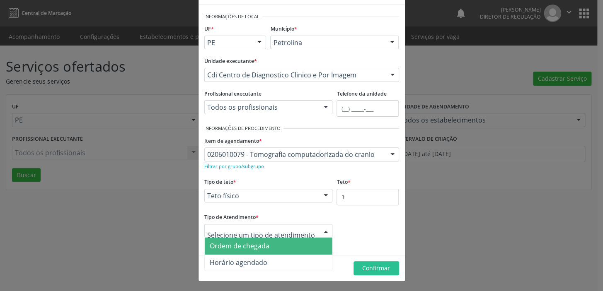
click at [280, 247] on span "Ordem de chegada" at bounding box center [269, 246] width 128 height 17
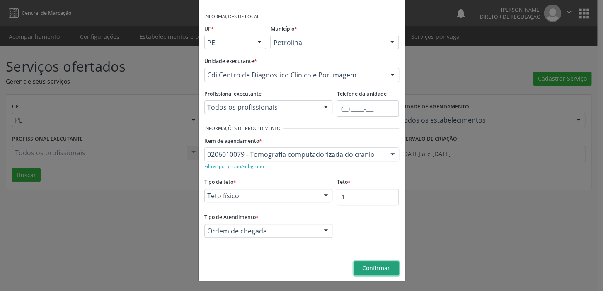
click at [377, 265] on span "Confirmar" at bounding box center [376, 268] width 28 height 8
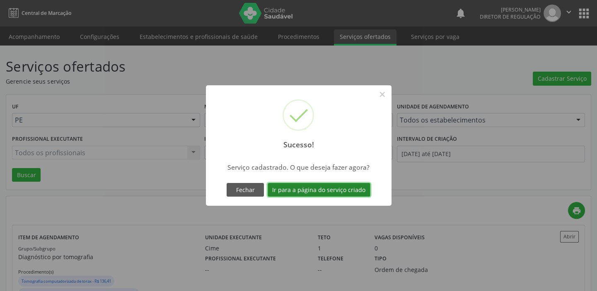
click at [352, 190] on button "Ir para a página do serviço criado" at bounding box center [319, 190] width 103 height 14
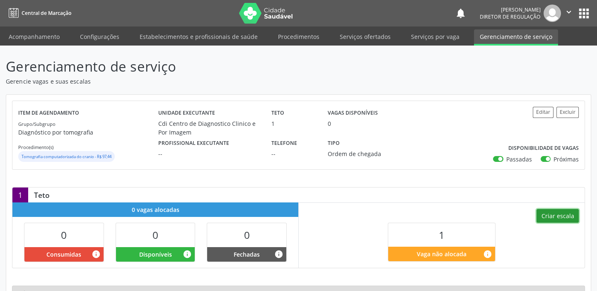
click at [563, 216] on button "Criar escala" at bounding box center [557, 216] width 42 height 14
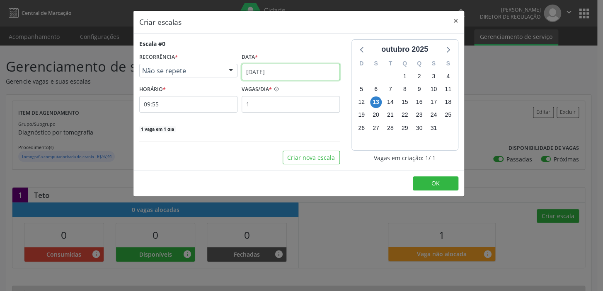
click at [306, 70] on input "[DATE]" at bounding box center [290, 72] width 98 height 17
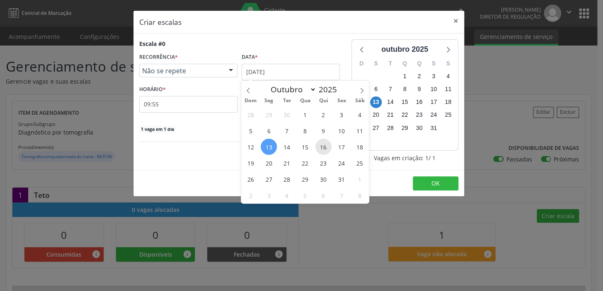
click at [326, 147] on span "16" at bounding box center [323, 147] width 16 height 16
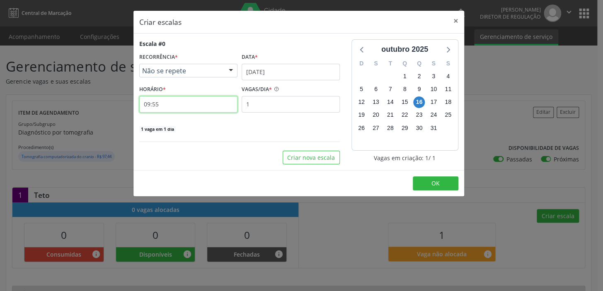
click at [200, 103] on input "09:55" at bounding box center [188, 104] width 98 height 17
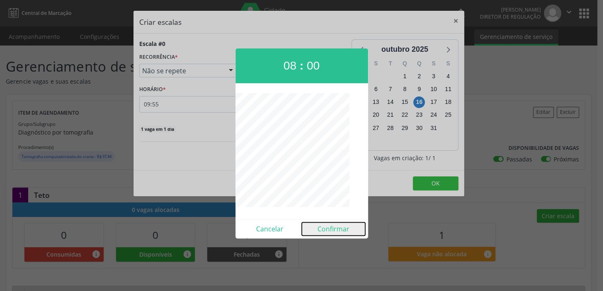
click at [335, 229] on button "Confirmar" at bounding box center [333, 228] width 63 height 13
type input "08:00"
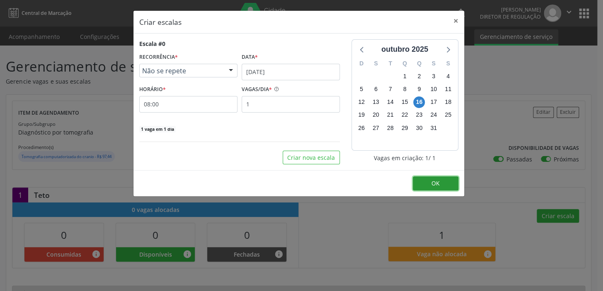
click at [437, 183] on span "OK" at bounding box center [435, 183] width 8 height 8
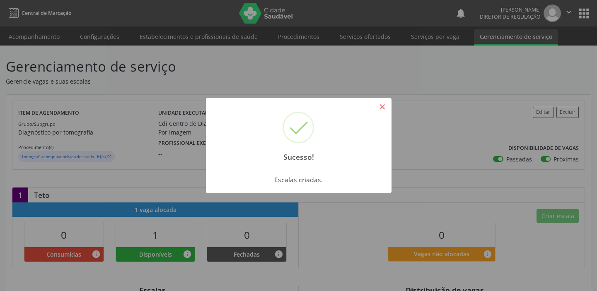
click at [383, 106] on button "×" at bounding box center [382, 107] width 14 height 14
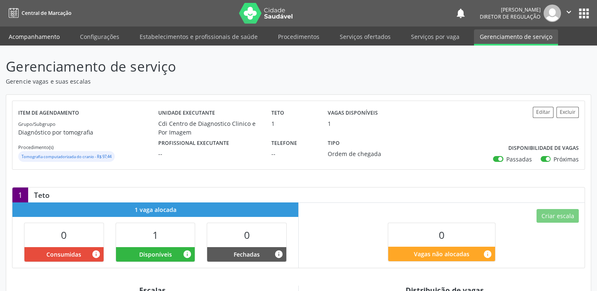
click at [44, 37] on link "Acompanhamento" at bounding box center [34, 36] width 63 height 14
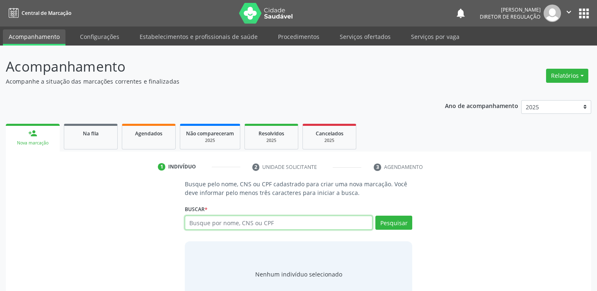
click at [273, 222] on input "text" at bounding box center [279, 223] width 188 height 14
click at [239, 223] on input "text" at bounding box center [279, 223] width 188 height 14
click at [219, 224] on input "text" at bounding box center [279, 223] width 188 height 14
paste input "087.208.224-56"
type input "087.208.224-56"
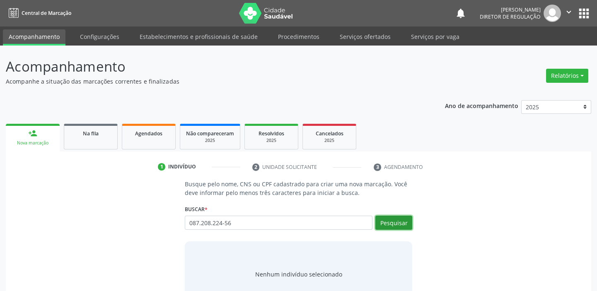
click at [389, 222] on button "Pesquisar" at bounding box center [393, 223] width 37 height 14
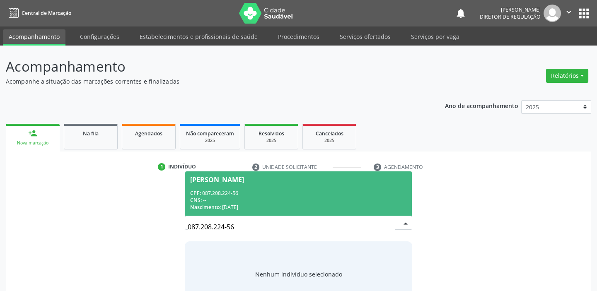
click at [229, 205] on div "Nascimento: [DATE]" at bounding box center [298, 207] width 217 height 7
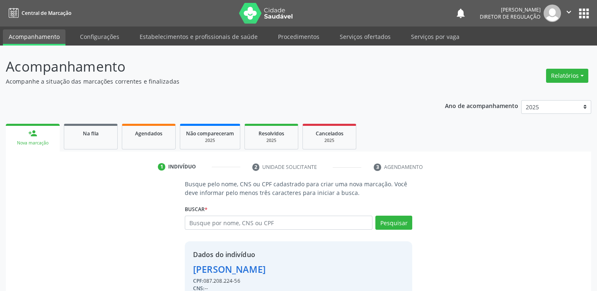
scroll to position [41, 0]
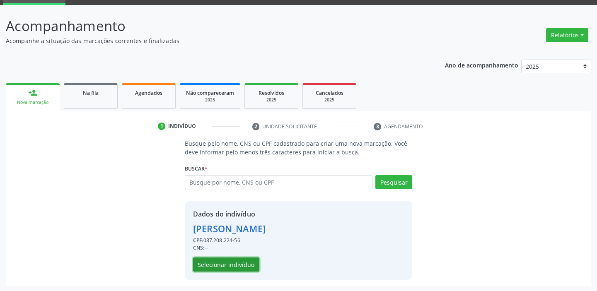
click at [244, 265] on button "Selecionar indivíduo" at bounding box center [226, 265] width 66 height 14
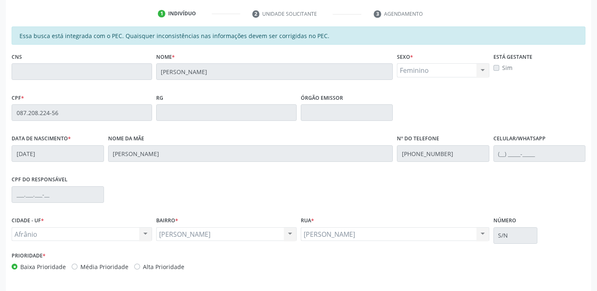
scroll to position [181, 0]
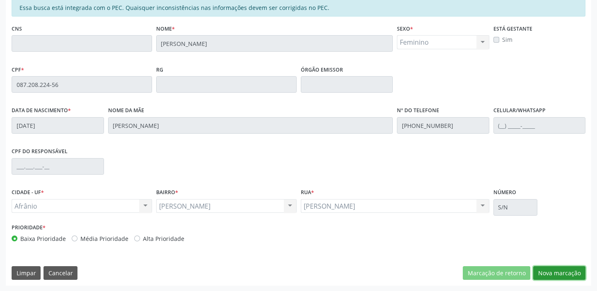
click at [555, 274] on button "Nova marcação" at bounding box center [559, 273] width 52 height 14
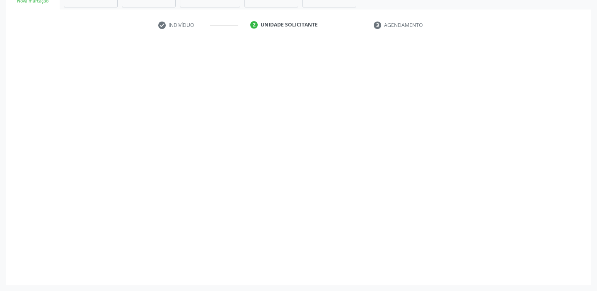
scroll to position [141, 0]
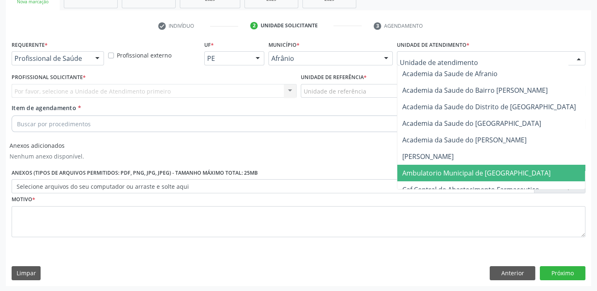
click at [451, 173] on span "Ambulatorio Municipal de [GEOGRAPHIC_DATA]" at bounding box center [476, 173] width 148 height 9
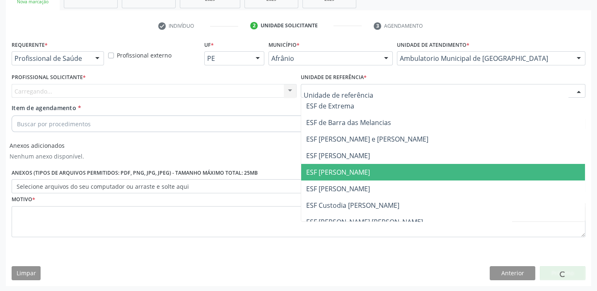
click at [358, 173] on span "ESF [PERSON_NAME]" at bounding box center [338, 172] width 64 height 9
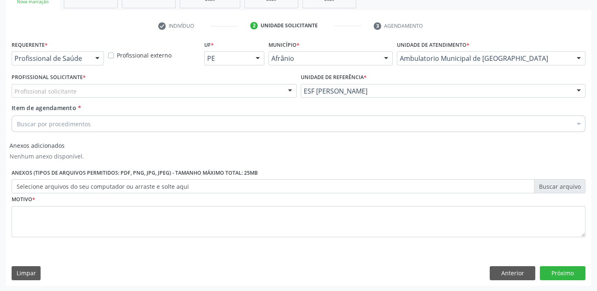
click at [149, 89] on div "Profissional solicitante" at bounding box center [154, 91] width 285 height 14
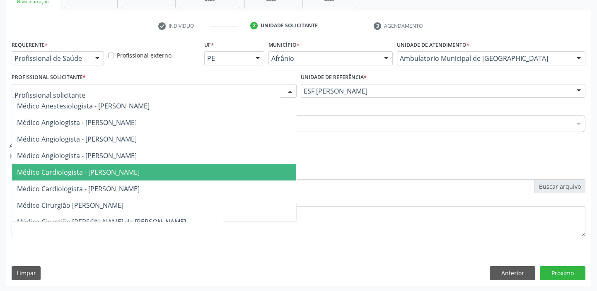
click at [140, 173] on span "Médico Cardiologista - [PERSON_NAME]" at bounding box center [78, 172] width 123 height 9
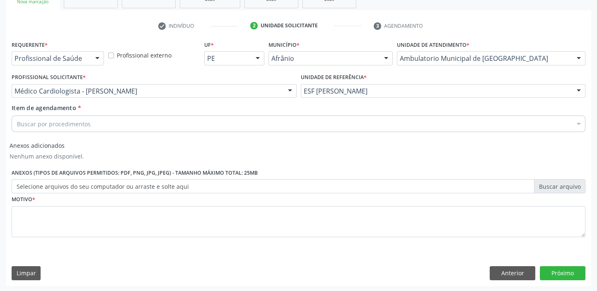
click at [124, 123] on div "Buscar por procedimentos" at bounding box center [299, 124] width 574 height 17
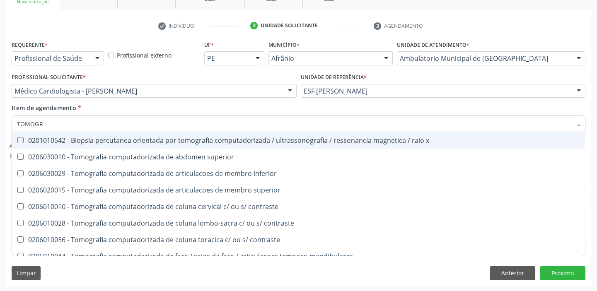
type input "TOMOGRA"
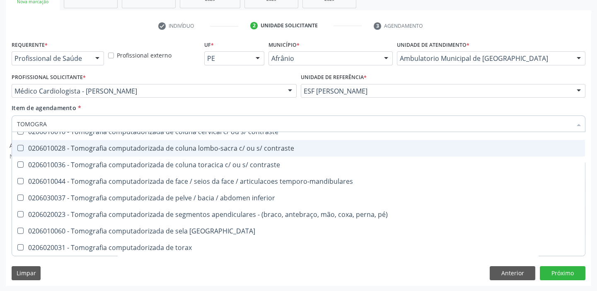
scroll to position [113, 0]
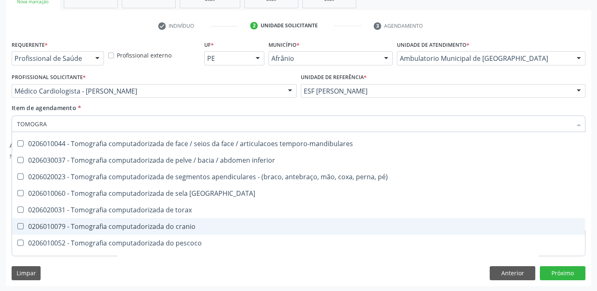
click at [162, 225] on div "0206010079 - Tomografia computadorizada do cranio" at bounding box center [298, 226] width 563 height 7
checkbox cranio "true"
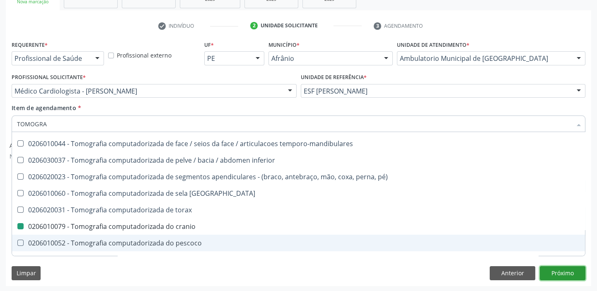
click at [578, 273] on button "Próximo" at bounding box center [563, 273] width 46 height 14
checkbox superior "true"
checkbox cranio "false"
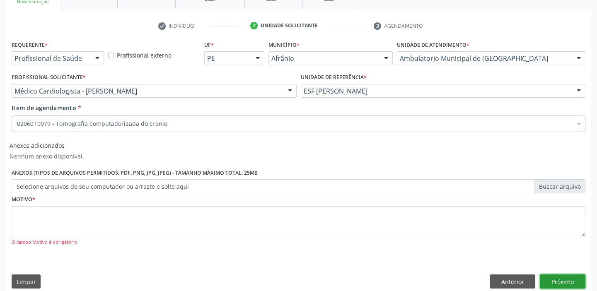
scroll to position [0, 0]
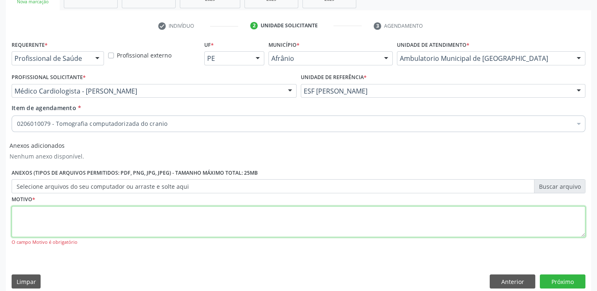
click at [138, 222] on textarea at bounding box center [299, 221] width 574 height 31
type textarea "*"
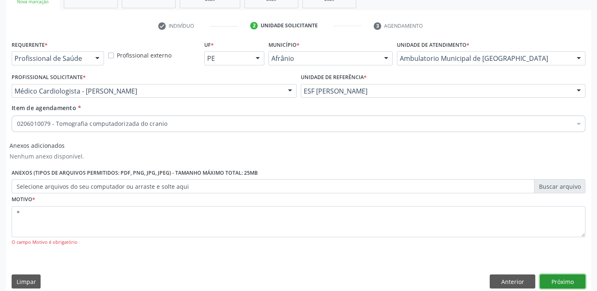
click at [558, 278] on button "Próximo" at bounding box center [563, 282] width 46 height 14
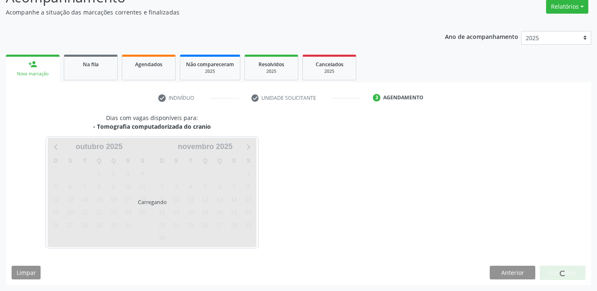
scroll to position [69, 0]
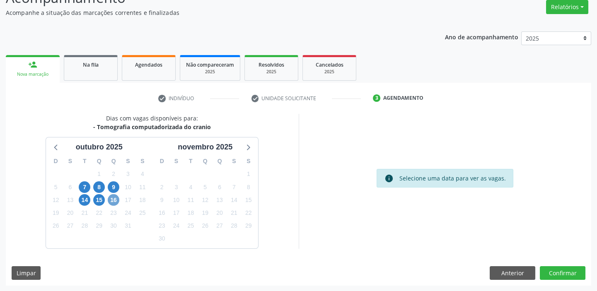
click at [114, 201] on span "16" at bounding box center [114, 200] width 12 height 12
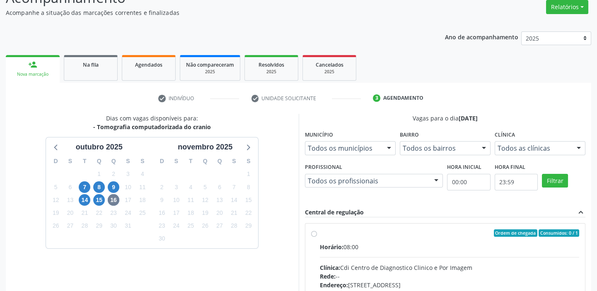
click at [320, 233] on label "Ordem de chegada Consumidos: 0 / 1 Horário: 08:00 Clínica: Cdi Centro de Diagno…" at bounding box center [450, 292] width 260 height 127
click at [311, 233] on input "Ordem de chegada Consumidos: 0 / 1 Horário: 08:00 Clínica: Cdi Centro de Diagno…" at bounding box center [314, 232] width 6 height 7
radio input "true"
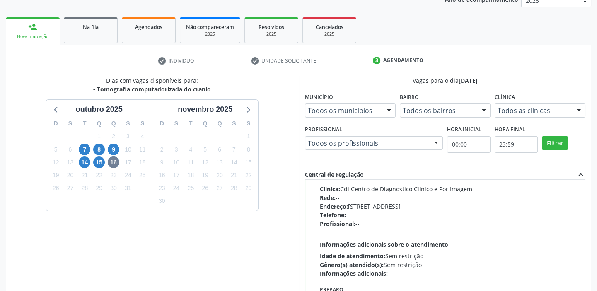
scroll to position [203, 0]
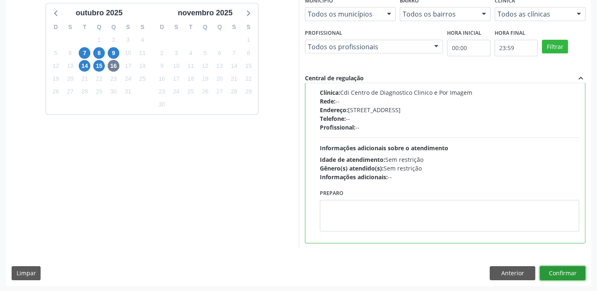
click at [567, 272] on button "Confirmar" at bounding box center [563, 273] width 46 height 14
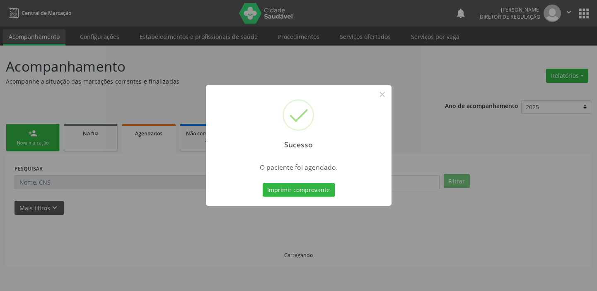
scroll to position [0, 0]
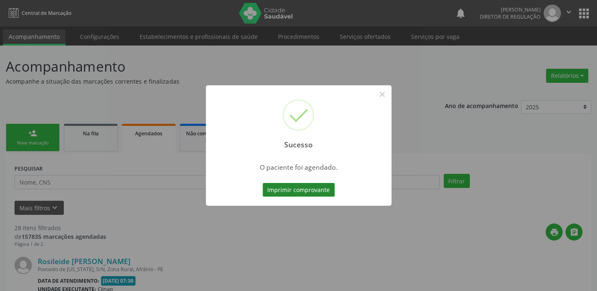
click at [302, 191] on button "Imprimir comprovante" at bounding box center [299, 190] width 72 height 14
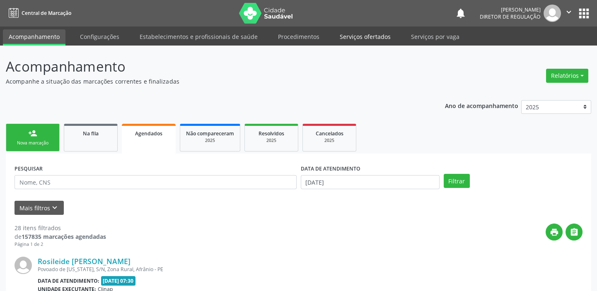
click at [365, 37] on link "Serviços ofertados" at bounding box center [365, 36] width 63 height 14
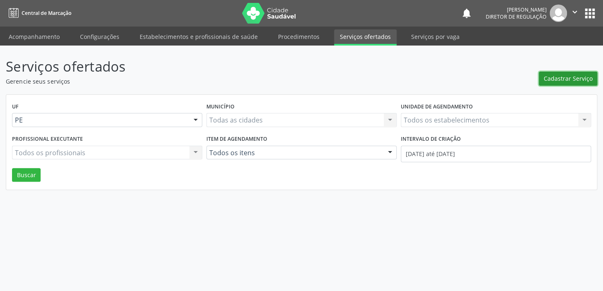
click at [579, 82] on span "Cadastrar Serviço" at bounding box center [567, 78] width 49 height 9
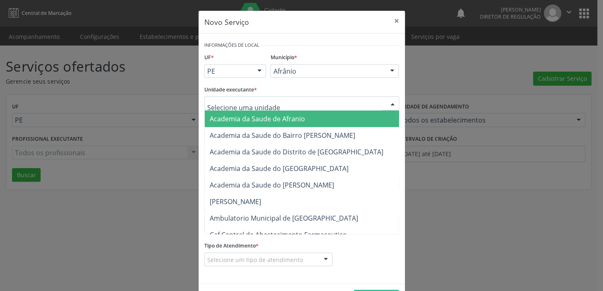
click at [285, 101] on div at bounding box center [301, 104] width 195 height 14
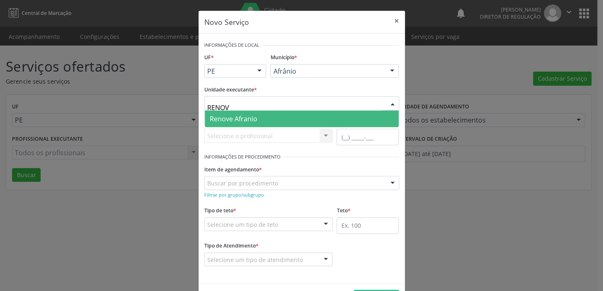
type input "RENOVE"
click at [273, 119] on span "Renove Afranio" at bounding box center [302, 119] width 194 height 17
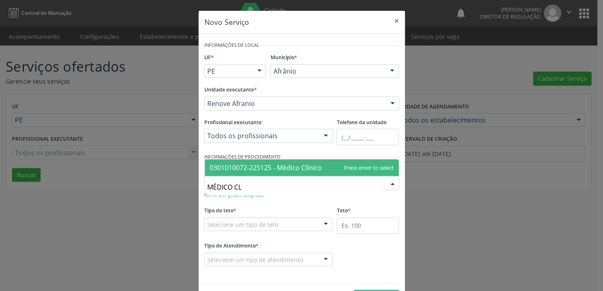
type input "MÉDICO CLÍ"
click at [295, 167] on span "0301010072-225125 - Médico Clínico" at bounding box center [266, 167] width 112 height 9
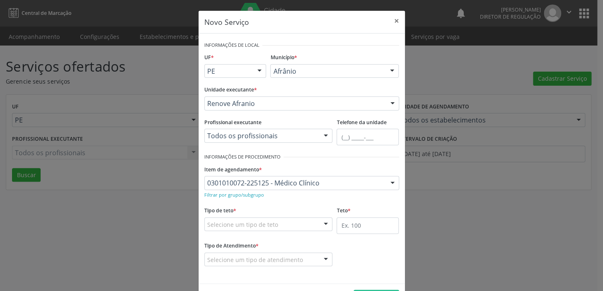
click at [290, 222] on div "Selecione um tipo de teto" at bounding box center [268, 224] width 128 height 14
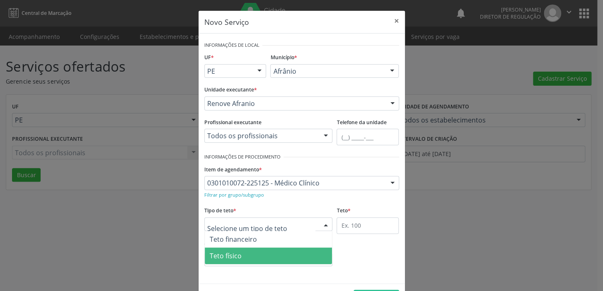
click at [266, 255] on span "Teto físico" at bounding box center [269, 256] width 128 height 17
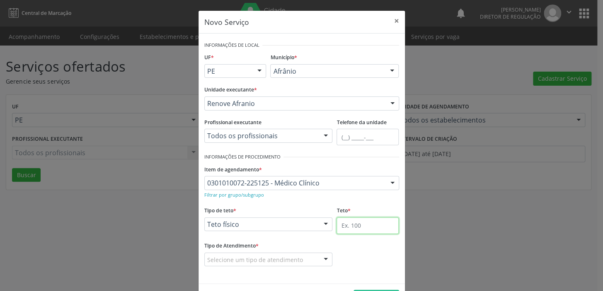
click at [357, 229] on input "text" at bounding box center [367, 225] width 62 height 17
type input "1"
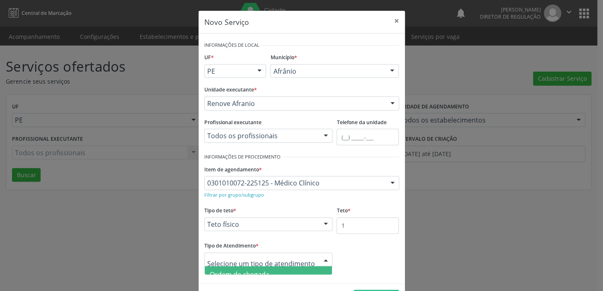
drag, startPoint x: 294, startPoint y: 265, endPoint x: 294, endPoint y: 259, distance: 5.8
click at [294, 264] on div at bounding box center [268, 260] width 128 height 14
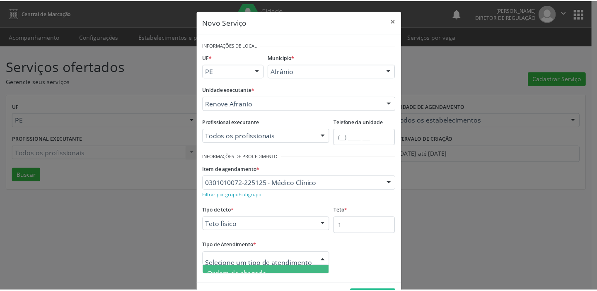
scroll to position [29, 0]
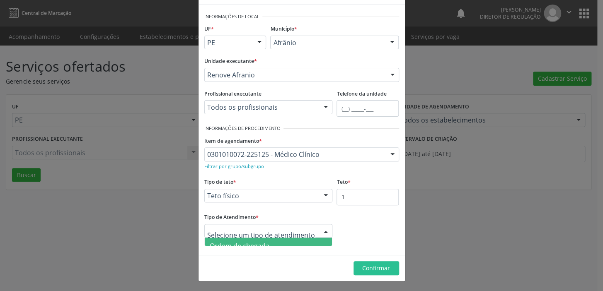
click at [276, 241] on span "Ordem de chegada" at bounding box center [269, 246] width 128 height 17
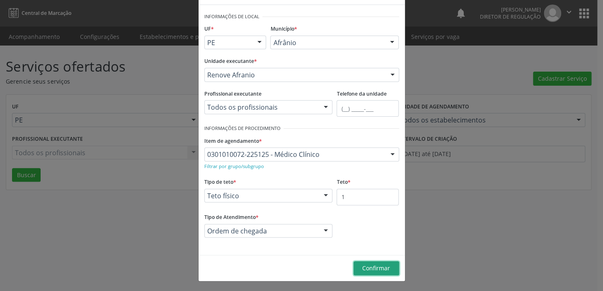
click at [367, 265] on span "Confirmar" at bounding box center [376, 268] width 28 height 8
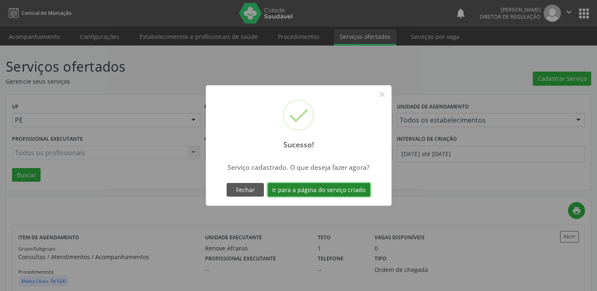
click at [333, 190] on button "Ir para a página do serviço criado" at bounding box center [319, 190] width 103 height 14
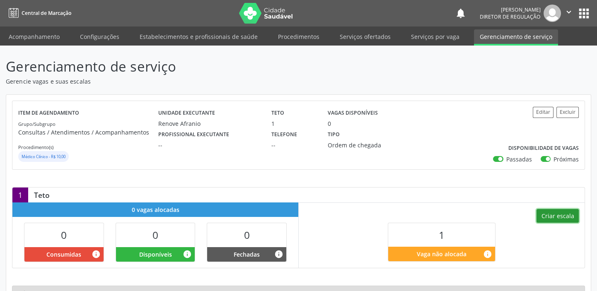
click at [560, 215] on button "Criar escala" at bounding box center [557, 216] width 42 height 14
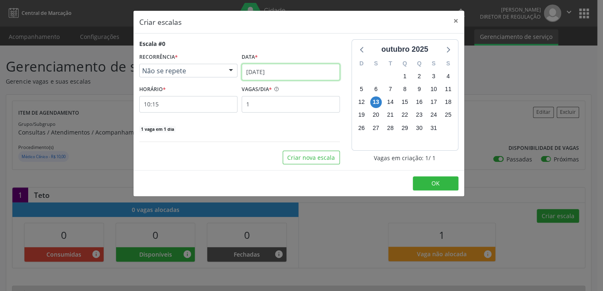
click at [299, 74] on input "[DATE]" at bounding box center [290, 72] width 98 height 17
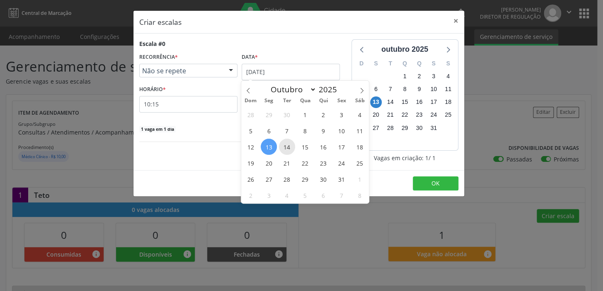
click at [289, 145] on span "14" at bounding box center [287, 147] width 16 height 16
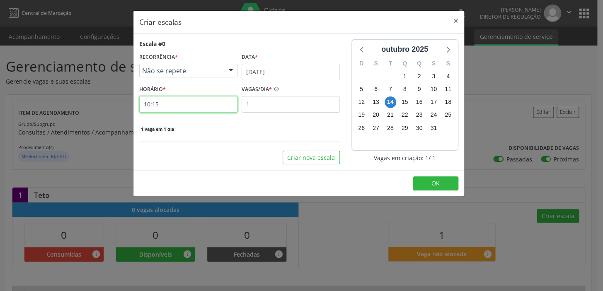
click at [203, 105] on input "10:15" at bounding box center [188, 104] width 98 height 17
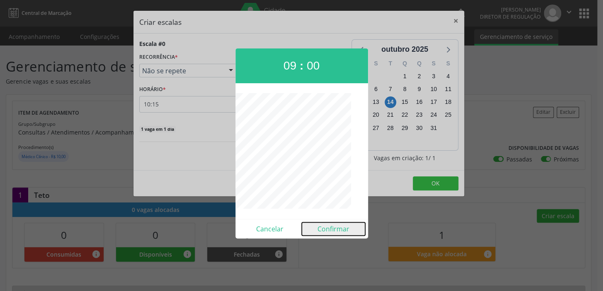
click at [331, 228] on button "Confirmar" at bounding box center [333, 228] width 63 height 13
type input "09:00"
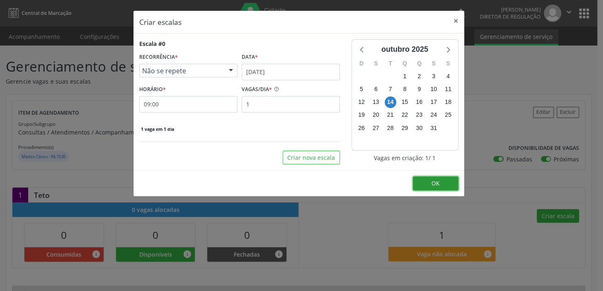
click at [430, 183] on button "OK" at bounding box center [436, 183] width 46 height 14
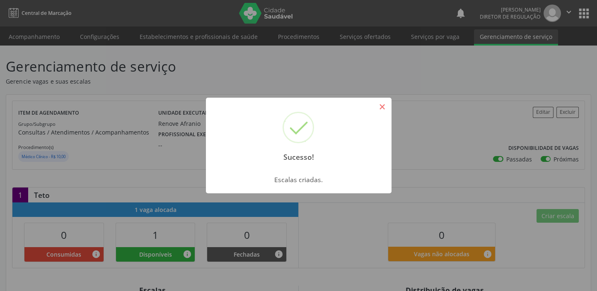
click at [385, 112] on button "×" at bounding box center [382, 107] width 14 height 14
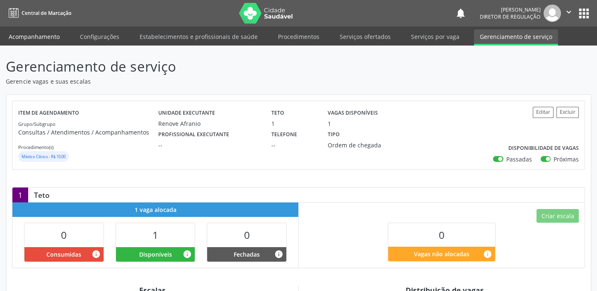
click at [41, 37] on link "Acompanhamento" at bounding box center [34, 36] width 63 height 14
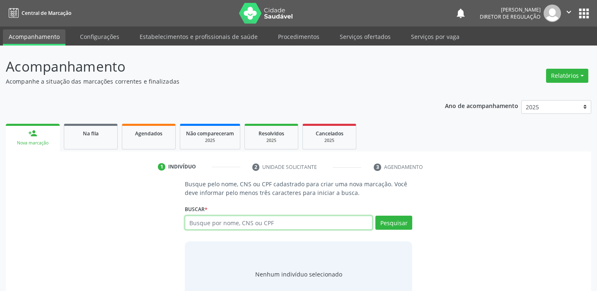
click at [210, 222] on input "text" at bounding box center [279, 223] width 188 height 14
type input "701001814649096"
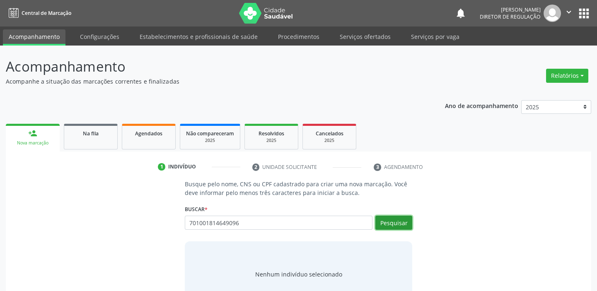
click at [397, 224] on button "Pesquisar" at bounding box center [393, 223] width 37 height 14
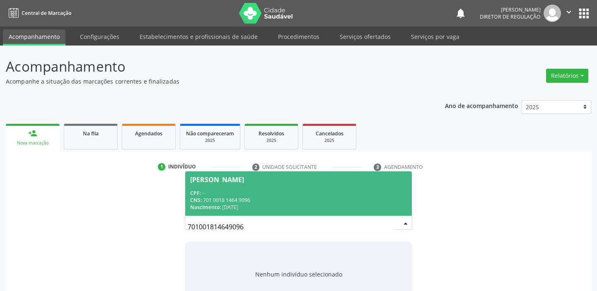
click at [224, 195] on div "CPF: --" at bounding box center [298, 193] width 217 height 7
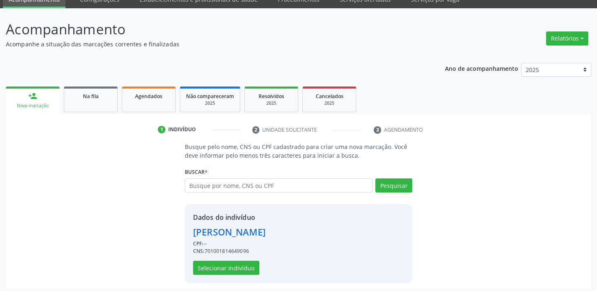
scroll to position [41, 0]
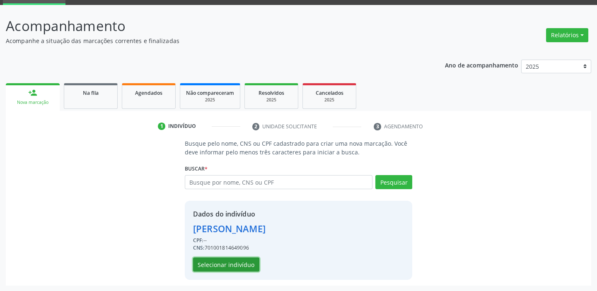
click at [253, 266] on button "Selecionar indivíduo" at bounding box center [226, 265] width 66 height 14
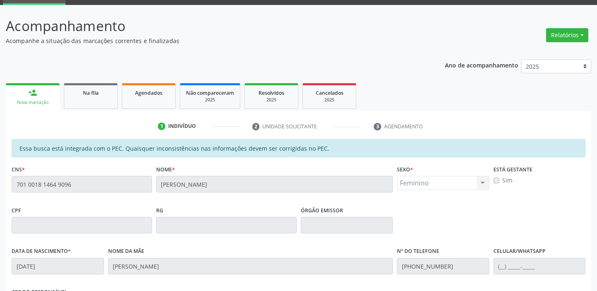
scroll to position [181, 0]
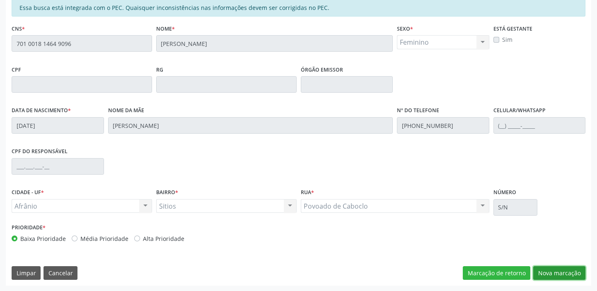
click at [568, 270] on button "Nova marcação" at bounding box center [559, 273] width 52 height 14
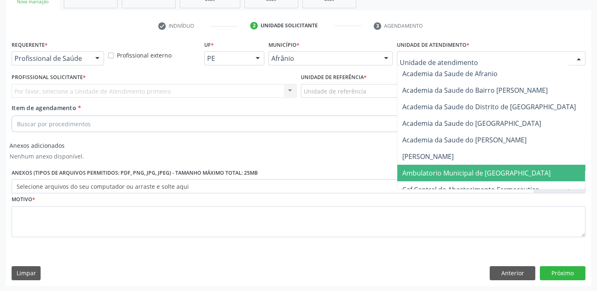
click at [464, 171] on span "Ambulatorio Municipal de [GEOGRAPHIC_DATA]" at bounding box center [476, 173] width 148 height 9
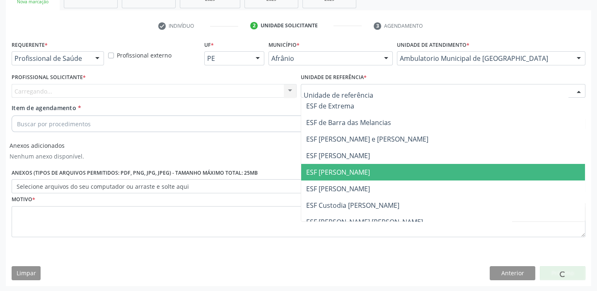
click at [357, 169] on span "ESF [PERSON_NAME]" at bounding box center [338, 172] width 64 height 9
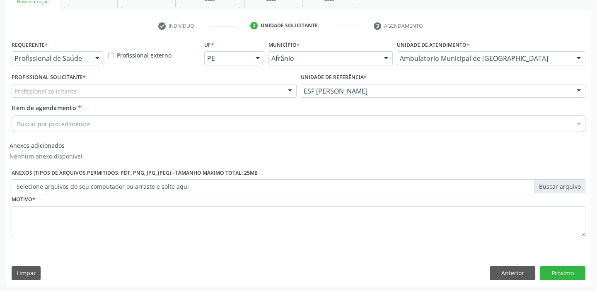
click at [257, 88] on div "Profissional solicitante" at bounding box center [154, 91] width 285 height 14
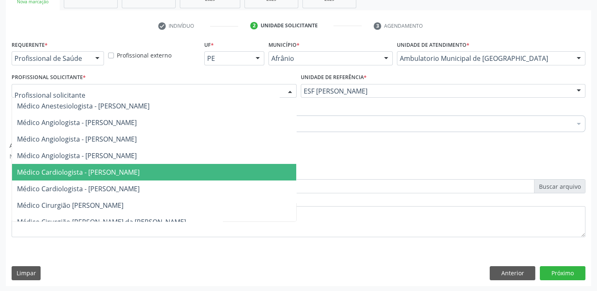
click at [249, 167] on span "Médico Cardiologista - [PERSON_NAME]" at bounding box center [154, 172] width 284 height 17
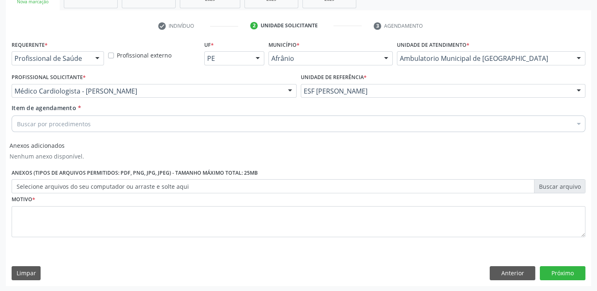
click at [116, 122] on div "Buscar por procedimentos" at bounding box center [299, 124] width 574 height 17
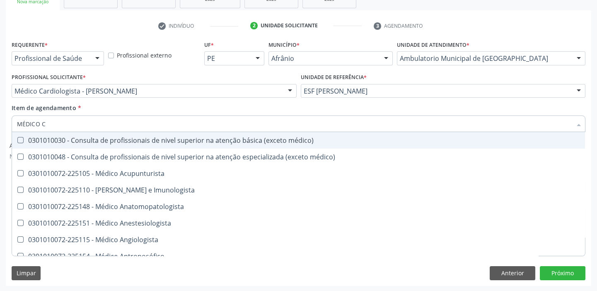
type input "MÉDICO CL"
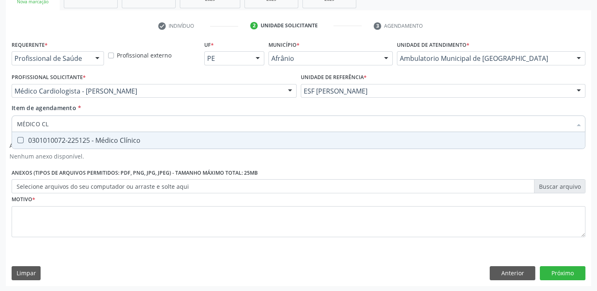
click at [118, 137] on div "0301010072-225125 - Médico Clínico" at bounding box center [298, 140] width 563 height 7
checkbox Clínico "true"
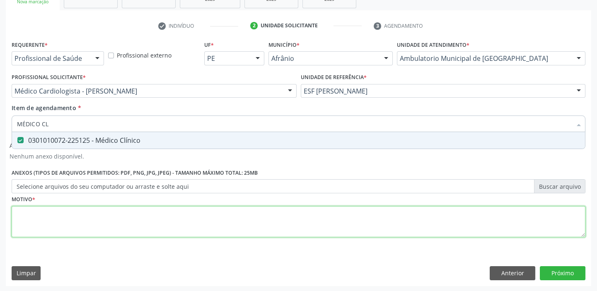
click at [109, 216] on div "Requerente * Profissional de Saúde Profissional de Saúde Paciente Nenhum result…" at bounding box center [299, 144] width 574 height 210
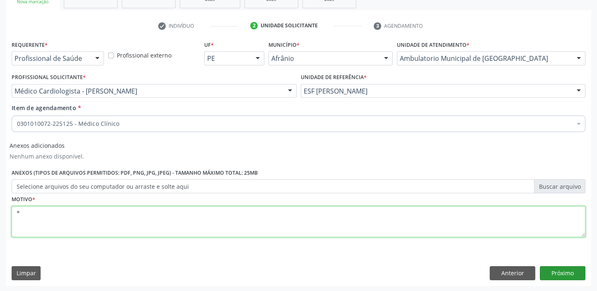
type textarea "*"
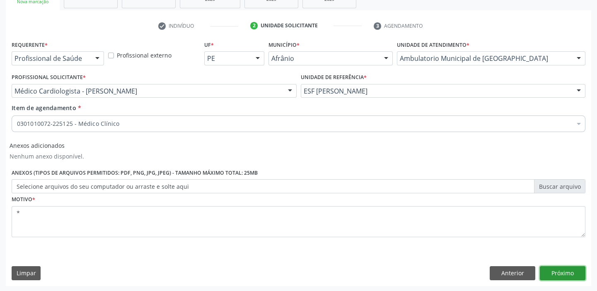
click at [557, 273] on button "Próximo" at bounding box center [563, 273] width 46 height 14
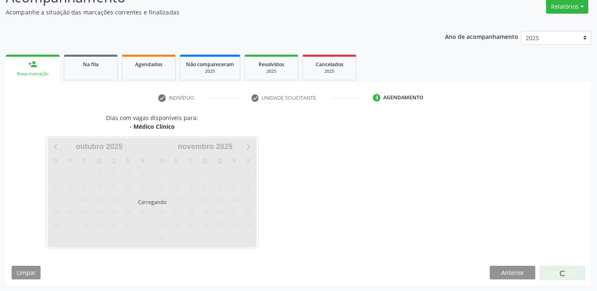
scroll to position [69, 0]
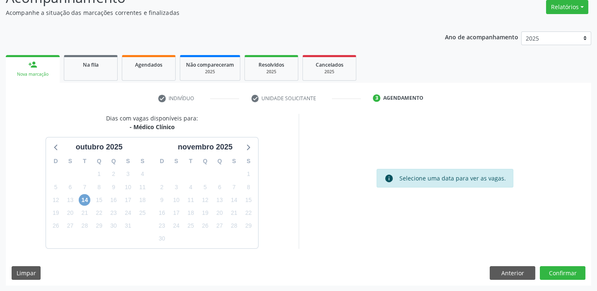
click at [85, 199] on span "14" at bounding box center [85, 200] width 12 height 12
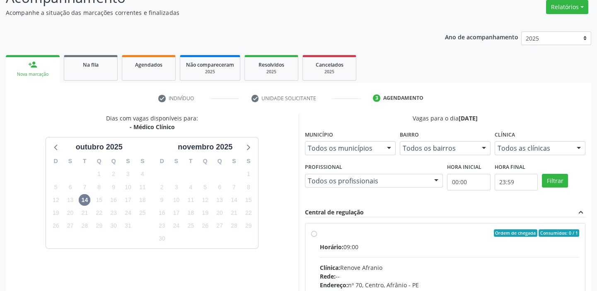
click at [339, 233] on div "Ordem de chegada Consumidos: 0 / 1" at bounding box center [450, 232] width 260 height 7
click at [317, 233] on input "Ordem de chegada Consumidos: 0 / 1 Horário: 09:00 Clínica: Renove Afranio Rede:…" at bounding box center [314, 232] width 6 height 7
radio input "true"
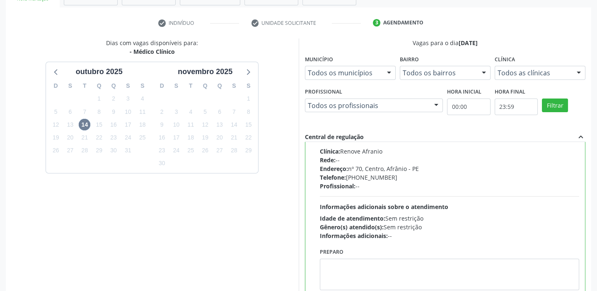
scroll to position [203, 0]
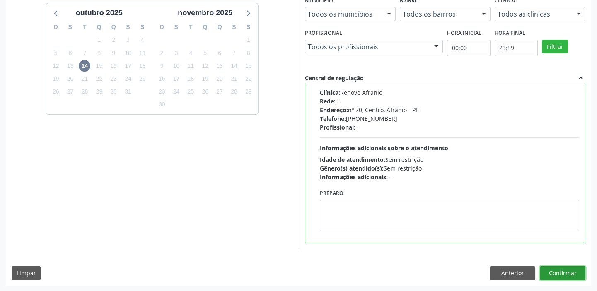
click at [562, 272] on button "Confirmar" at bounding box center [563, 273] width 46 height 14
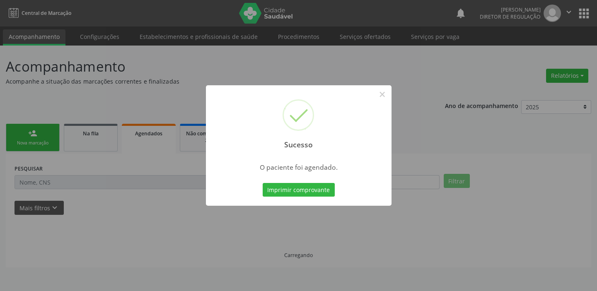
scroll to position [0, 0]
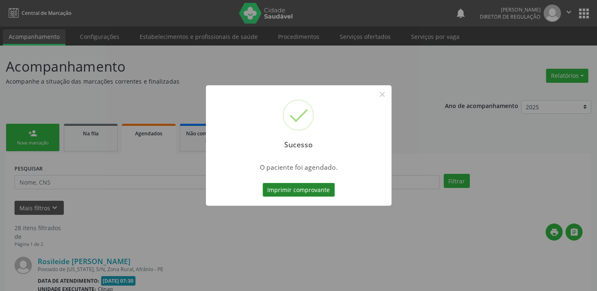
click at [311, 188] on button "Imprimir comprovante" at bounding box center [299, 190] width 72 height 14
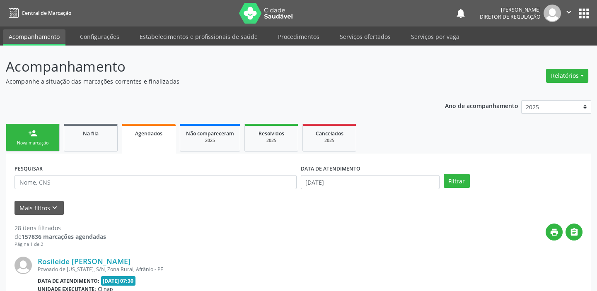
click at [48, 137] on link "person_add Nova marcação" at bounding box center [33, 138] width 54 height 28
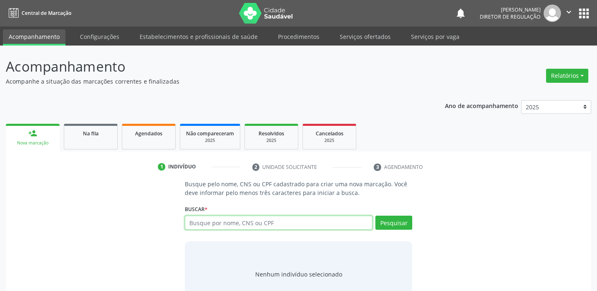
click at [215, 223] on input "text" at bounding box center [279, 223] width 188 height 14
type input "700605471468561"
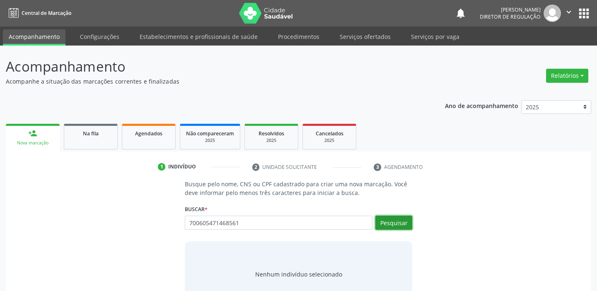
click at [393, 225] on button "Pesquisar" at bounding box center [393, 223] width 37 height 14
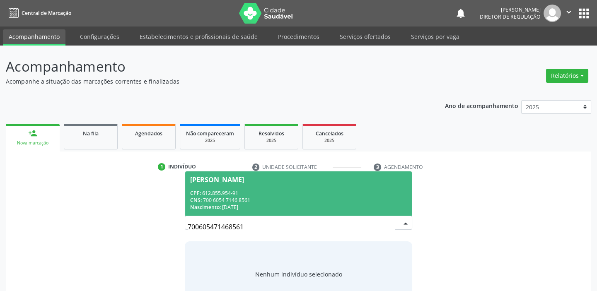
click at [217, 195] on div "CPF: 612.855.954-91" at bounding box center [298, 193] width 217 height 7
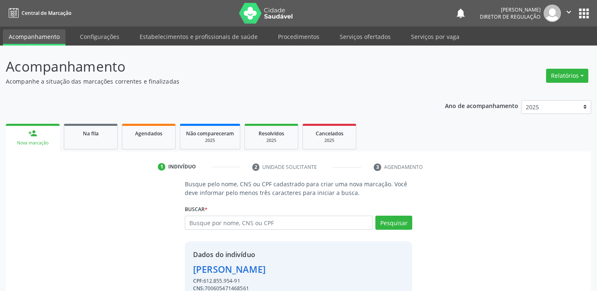
scroll to position [41, 0]
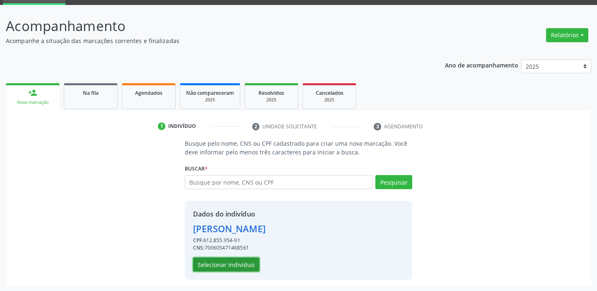
click at [230, 264] on button "Selecionar indivíduo" at bounding box center [226, 265] width 66 height 14
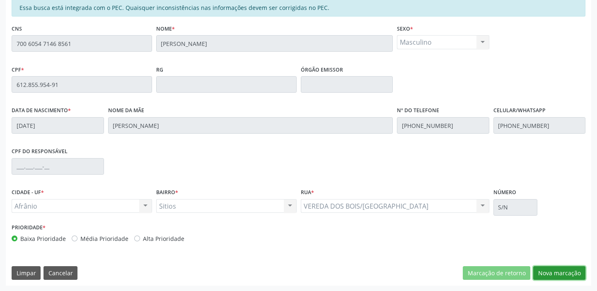
click at [562, 273] on button "Nova marcação" at bounding box center [559, 273] width 52 height 14
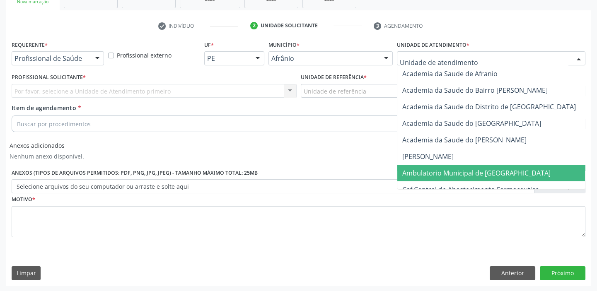
click at [468, 174] on span "Ambulatorio Municipal de [GEOGRAPHIC_DATA]" at bounding box center [476, 173] width 148 height 9
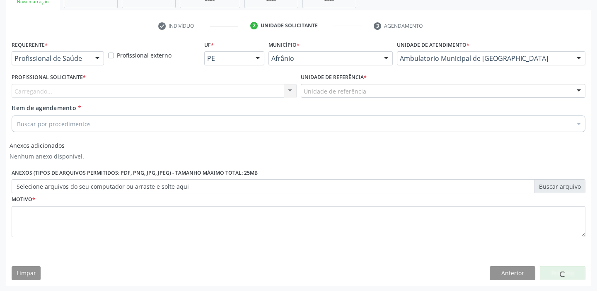
click at [371, 89] on div "Unidade de referência" at bounding box center [443, 91] width 285 height 14
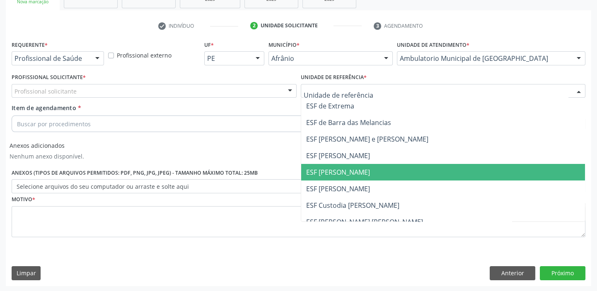
click at [362, 171] on span "ESF [PERSON_NAME]" at bounding box center [443, 172] width 284 height 17
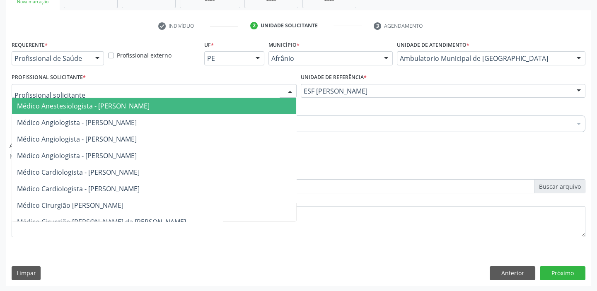
click at [200, 89] on div at bounding box center [154, 91] width 285 height 14
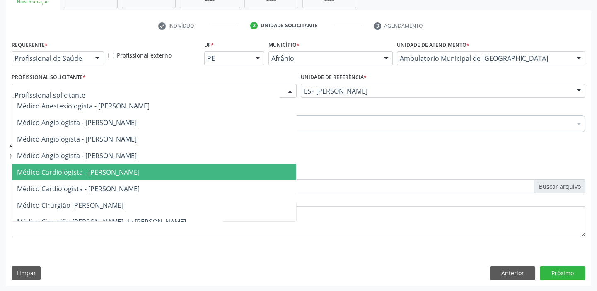
click at [207, 171] on span "Médico Cardiologista - [PERSON_NAME]" at bounding box center [154, 172] width 284 height 17
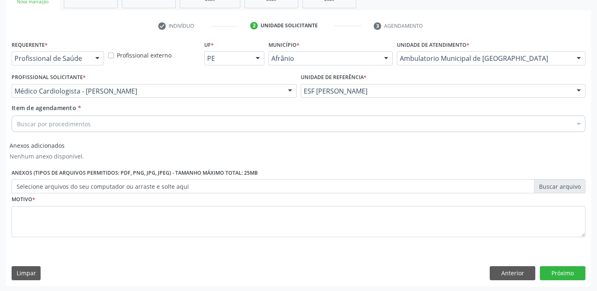
click at [154, 116] on div "Buscar por procedimentos" at bounding box center [299, 124] width 574 height 17
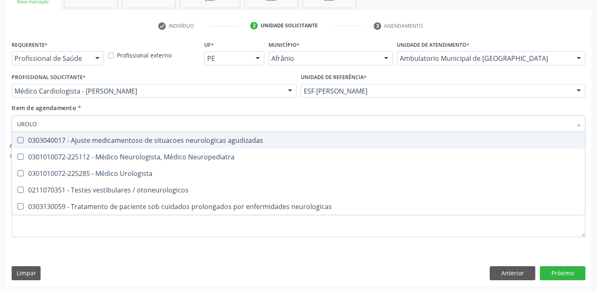
type input "UROLOG"
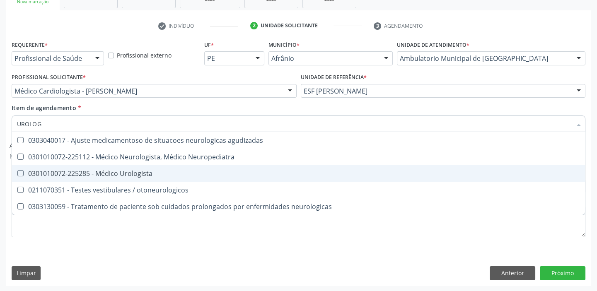
click at [135, 172] on div "0301010072-225285 - Médico Urologista" at bounding box center [298, 173] width 563 height 7
checkbox Urologista "true"
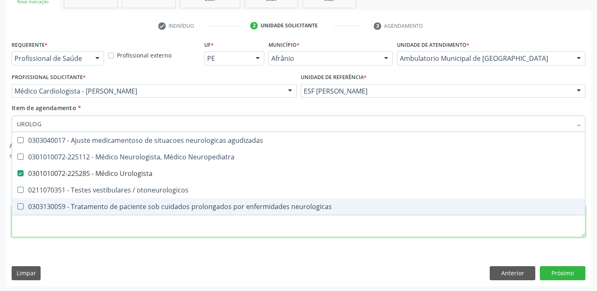
click at [133, 227] on div "Requerente * Profissional de Saúde Profissional de Saúde Paciente Nenhum result…" at bounding box center [299, 144] width 574 height 210
checkbox Neuropediatra "true"
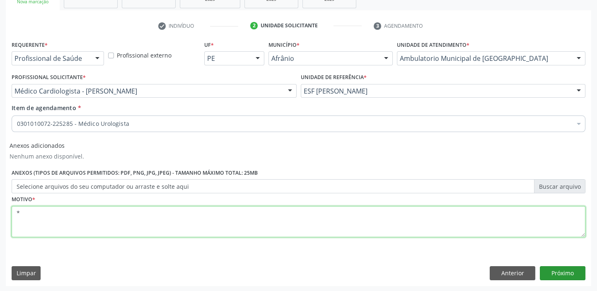
type textarea "*"
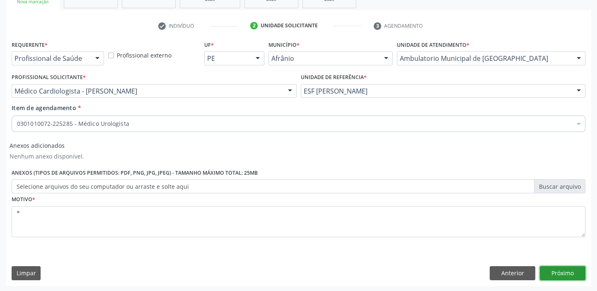
click at [564, 276] on button "Próximo" at bounding box center [563, 273] width 46 height 14
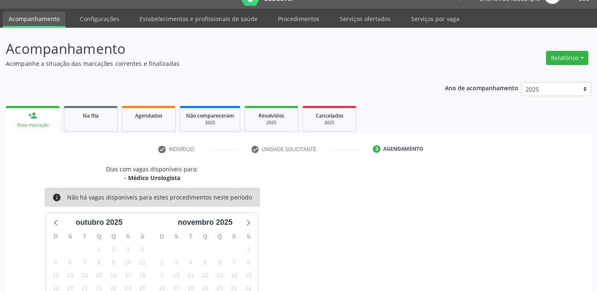
scroll to position [0, 0]
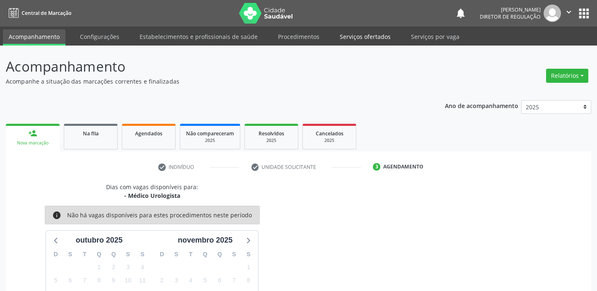
click at [370, 37] on link "Serviços ofertados" at bounding box center [365, 36] width 63 height 14
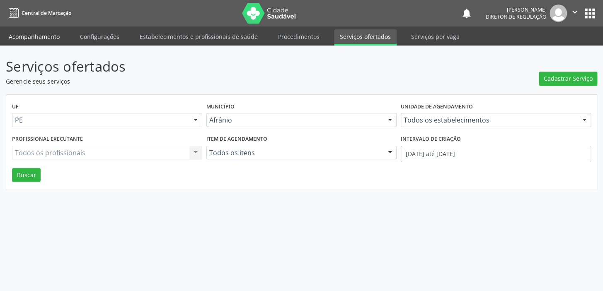
click at [45, 35] on link "Acompanhamento" at bounding box center [34, 36] width 63 height 14
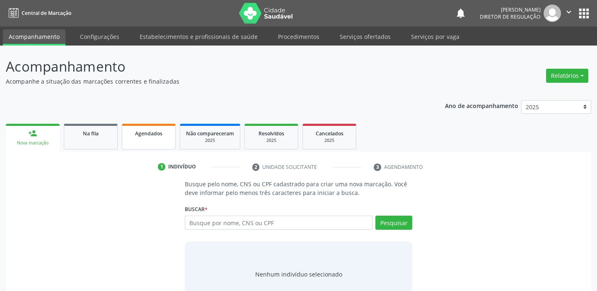
click at [153, 135] on span "Agendados" at bounding box center [148, 133] width 27 height 7
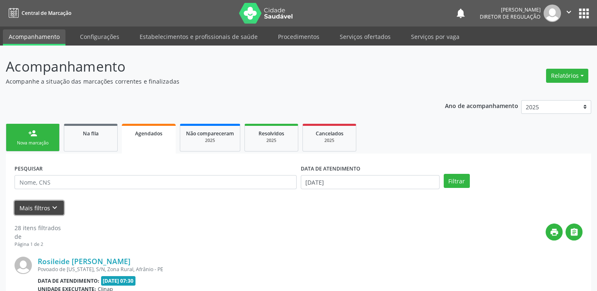
click at [54, 203] on icon "keyboard_arrow_down" at bounding box center [54, 207] width 9 height 9
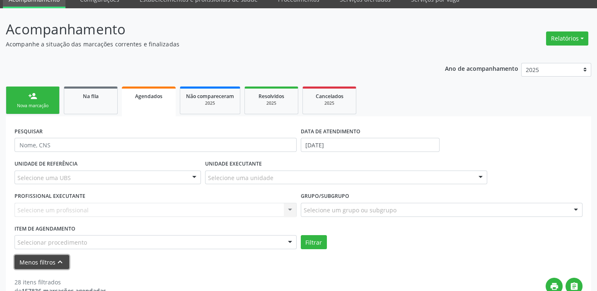
scroll to position [75, 0]
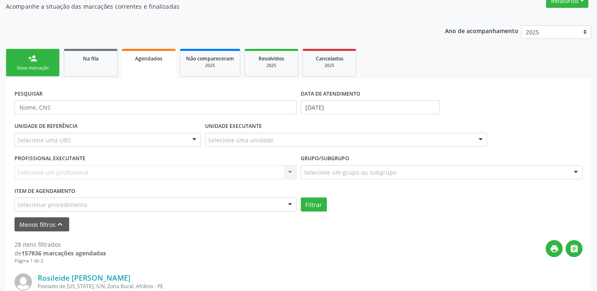
click at [100, 202] on div "Selecionar procedimento" at bounding box center [155, 205] width 282 height 14
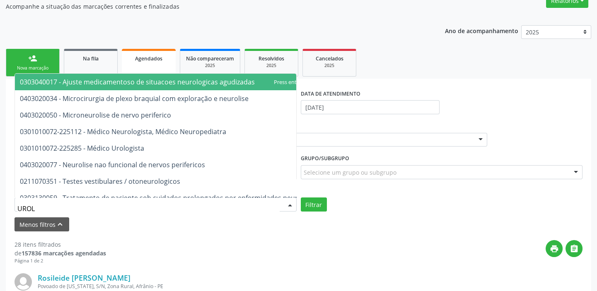
type input "UROLO"
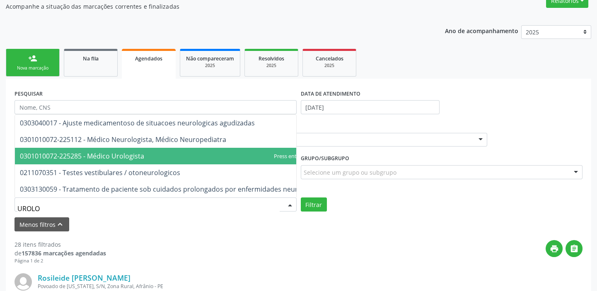
click at [135, 152] on span "0301010072-225285 - Médico Urologista" at bounding box center [82, 156] width 124 height 9
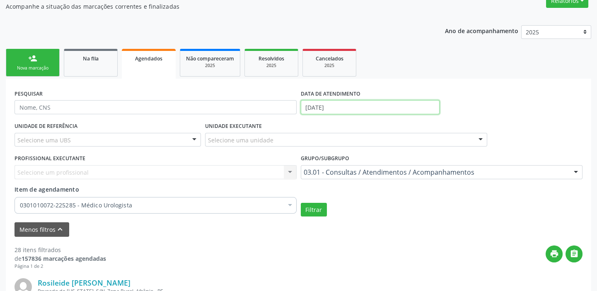
click at [341, 107] on input "[DATE]" at bounding box center [370, 107] width 139 height 14
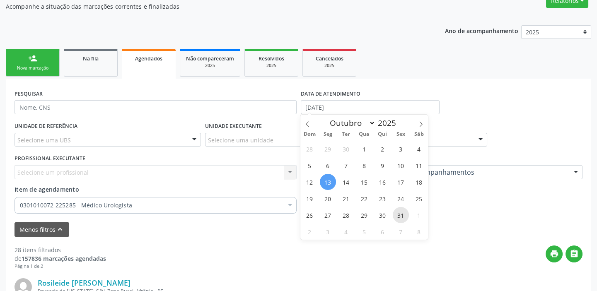
click at [401, 215] on span "31" at bounding box center [401, 215] width 16 height 16
type input "31/10/2025"
click at [401, 215] on span "31" at bounding box center [401, 215] width 16 height 16
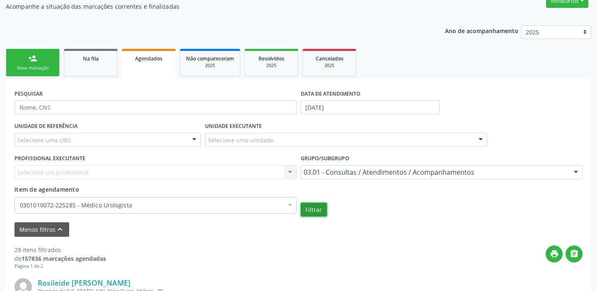
click at [321, 210] on button "Filtrar" at bounding box center [314, 210] width 26 height 14
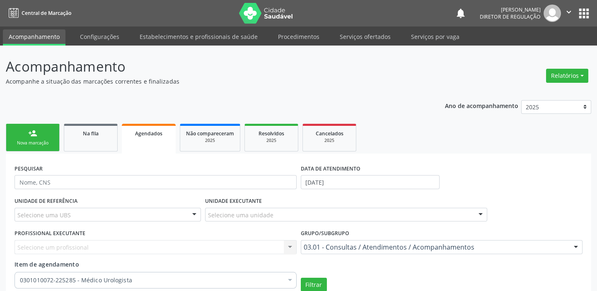
scroll to position [61, 0]
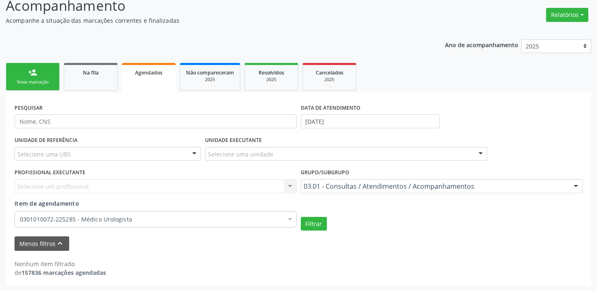
click at [38, 75] on link "person_add Nova marcação" at bounding box center [33, 77] width 54 height 28
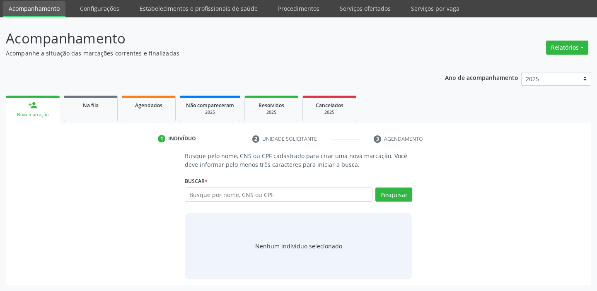
scroll to position [28, 0]
click at [369, 6] on link "Serviços ofertados" at bounding box center [365, 9] width 63 height 14
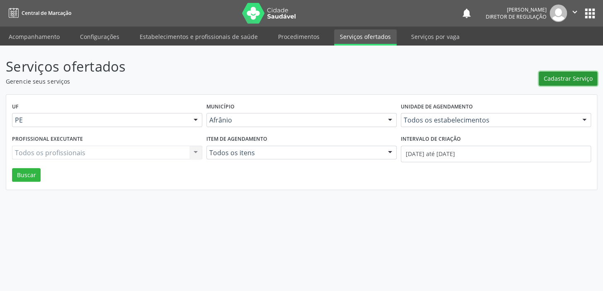
click at [570, 75] on span "Cadastrar Serviço" at bounding box center [567, 78] width 49 height 9
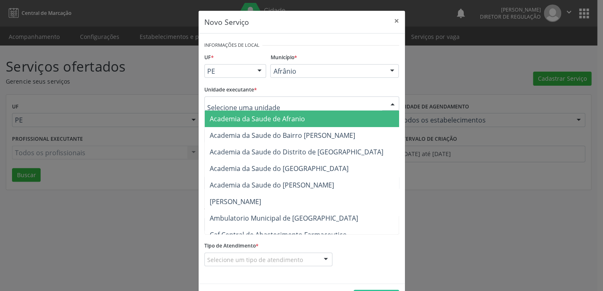
click at [307, 101] on div at bounding box center [301, 104] width 195 height 14
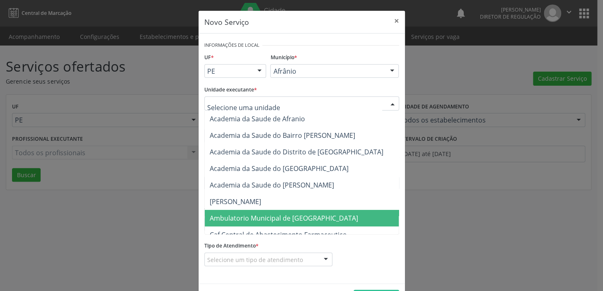
click at [287, 215] on span "Ambulatorio Municipal de [GEOGRAPHIC_DATA]" at bounding box center [284, 218] width 148 height 9
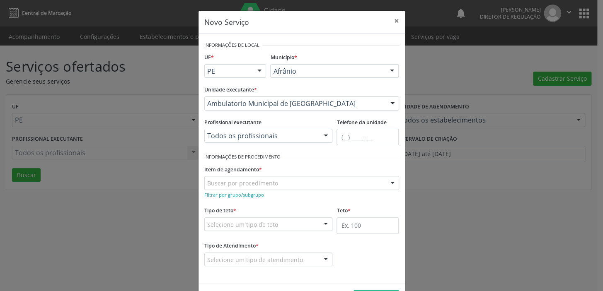
click at [282, 182] on div "Buscar por procedimento" at bounding box center [301, 183] width 195 height 14
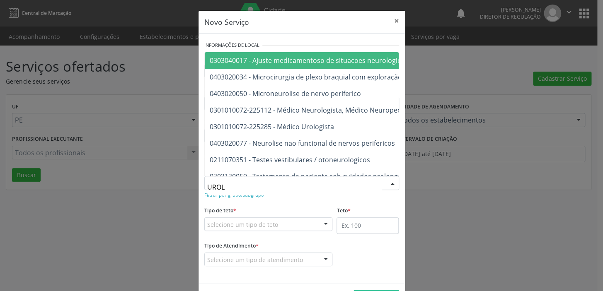
type input "UROLO"
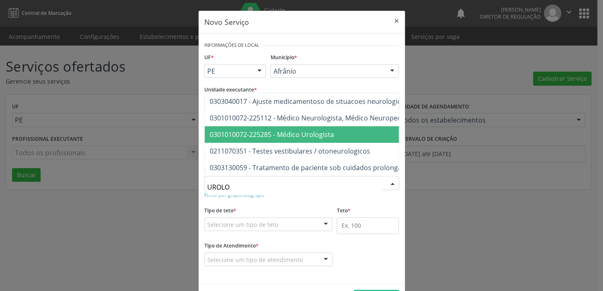
click at [298, 130] on span "0301010072-225285 - Médico Urologista" at bounding box center [272, 134] width 124 height 9
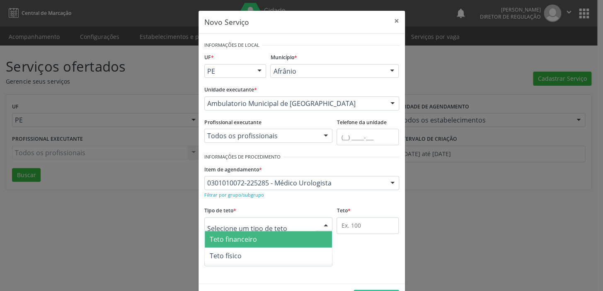
click at [280, 224] on div at bounding box center [268, 224] width 128 height 14
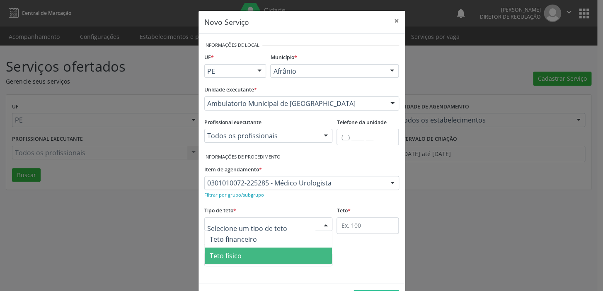
click at [273, 253] on span "Teto físico" at bounding box center [269, 256] width 128 height 17
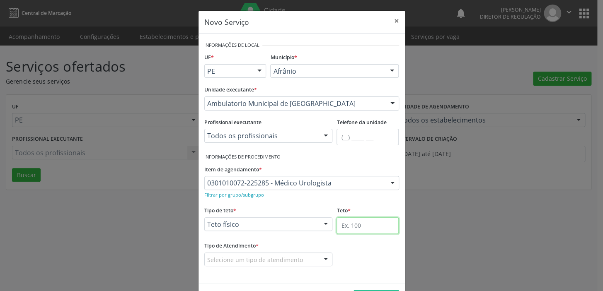
click at [372, 227] on input "text" at bounding box center [367, 225] width 62 height 17
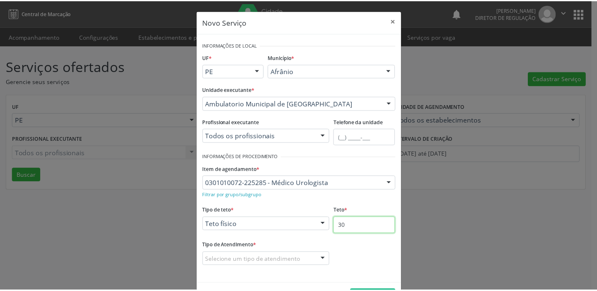
scroll to position [29, 0]
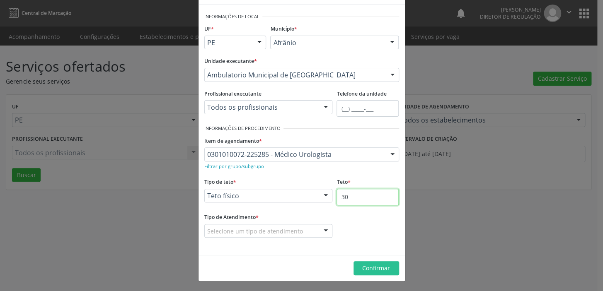
type input "30"
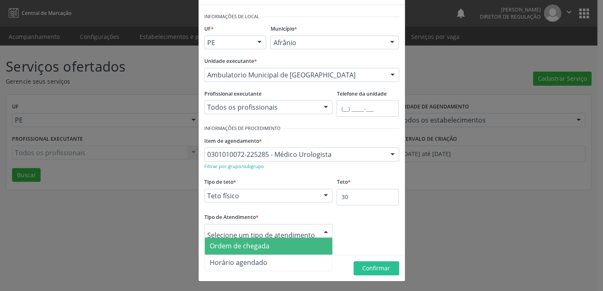
click at [274, 243] on span "Ordem de chegada" at bounding box center [269, 246] width 128 height 17
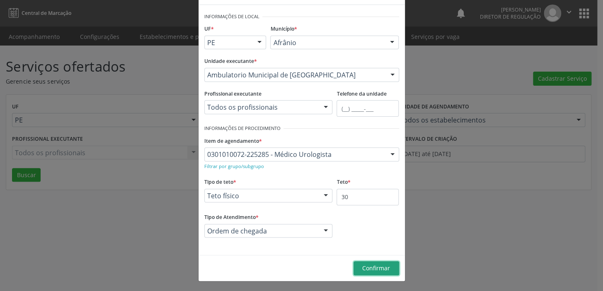
click at [380, 269] on span "Confirmar" at bounding box center [376, 268] width 28 height 8
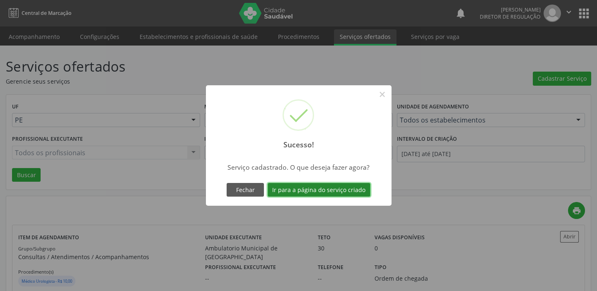
click at [339, 190] on button "Ir para a página do serviço criado" at bounding box center [319, 190] width 103 height 14
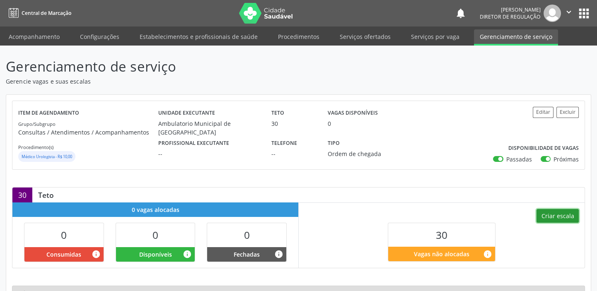
click at [558, 218] on button "Criar escala" at bounding box center [557, 216] width 42 height 14
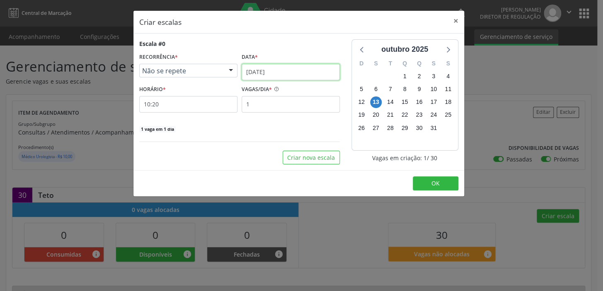
click at [284, 72] on input "[DATE]" at bounding box center [290, 72] width 98 height 17
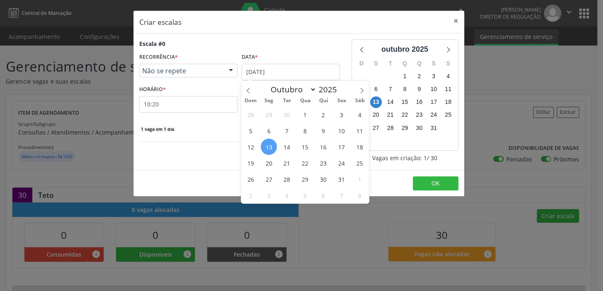
click at [343, 180] on span "31" at bounding box center [341, 179] width 16 height 16
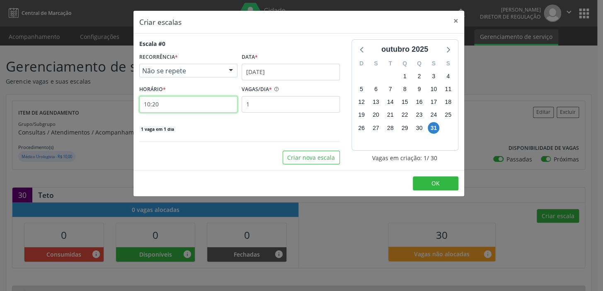
click at [173, 103] on input "10:20" at bounding box center [188, 104] width 98 height 17
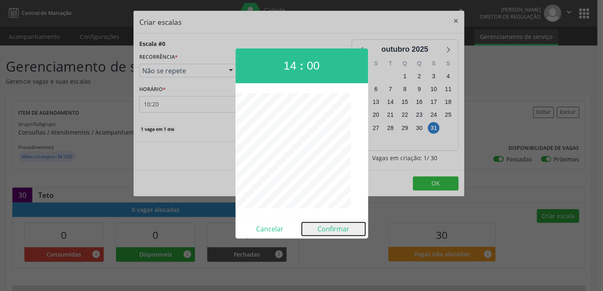
click at [331, 229] on button "Confirmar" at bounding box center [333, 228] width 63 height 13
type input "14:00"
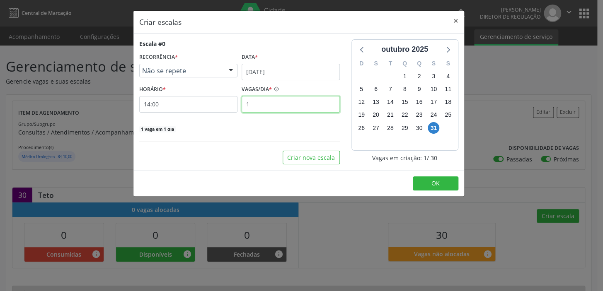
click at [288, 106] on input "1" at bounding box center [290, 104] width 98 height 17
type input "30"
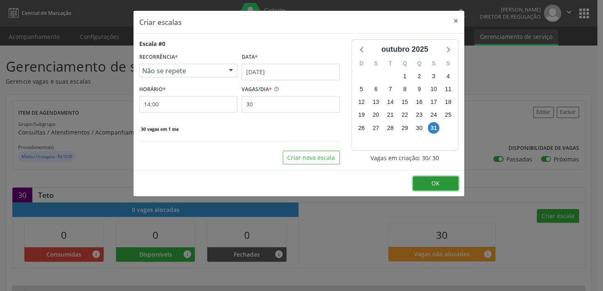
click at [434, 182] on span "OK" at bounding box center [435, 183] width 8 height 8
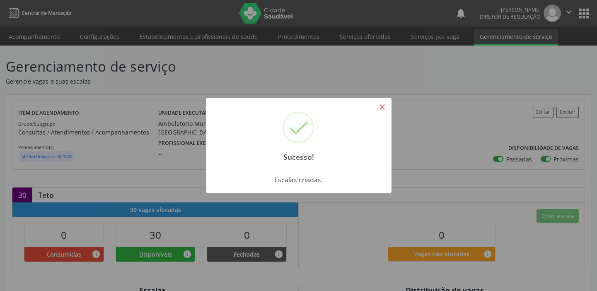
click at [384, 104] on button "×" at bounding box center [382, 107] width 14 height 14
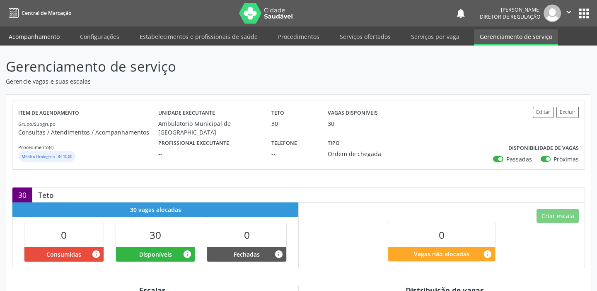
click at [50, 36] on link "Acompanhamento" at bounding box center [34, 36] width 63 height 14
